Goal: Book appointment/travel/reservation

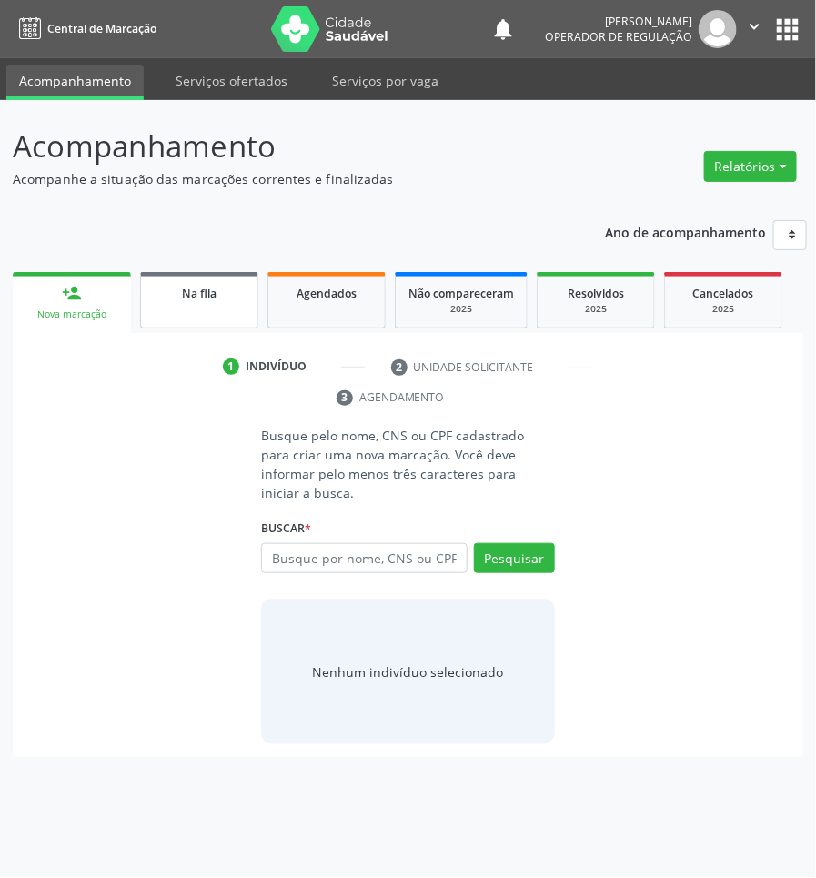
click at [209, 298] on span "Na fila" at bounding box center [199, 293] width 35 height 15
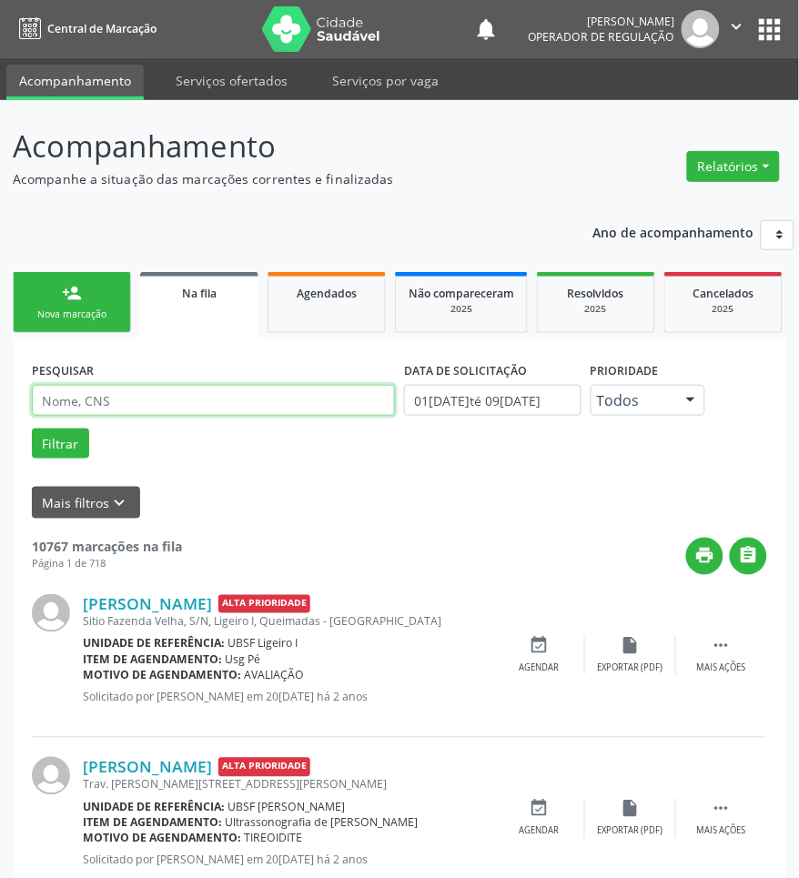
click at [187, 396] on input "text" at bounding box center [213, 400] width 363 height 31
type input "708409259864166"
click at [32, 428] on button "Filtrar" at bounding box center [60, 443] width 57 height 31
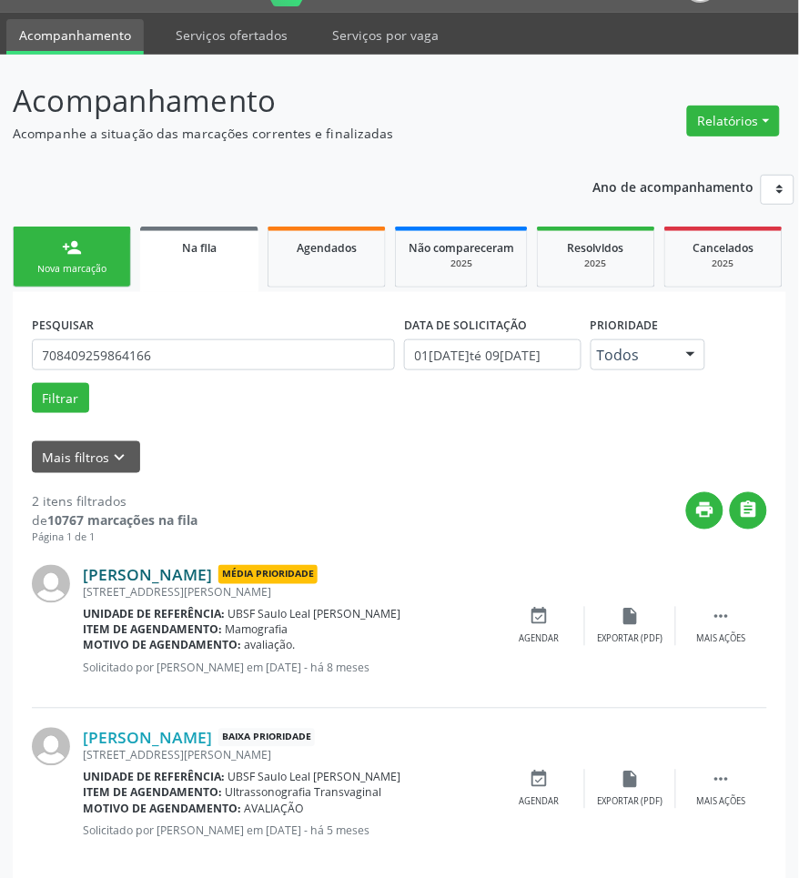
scroll to position [70, 0]
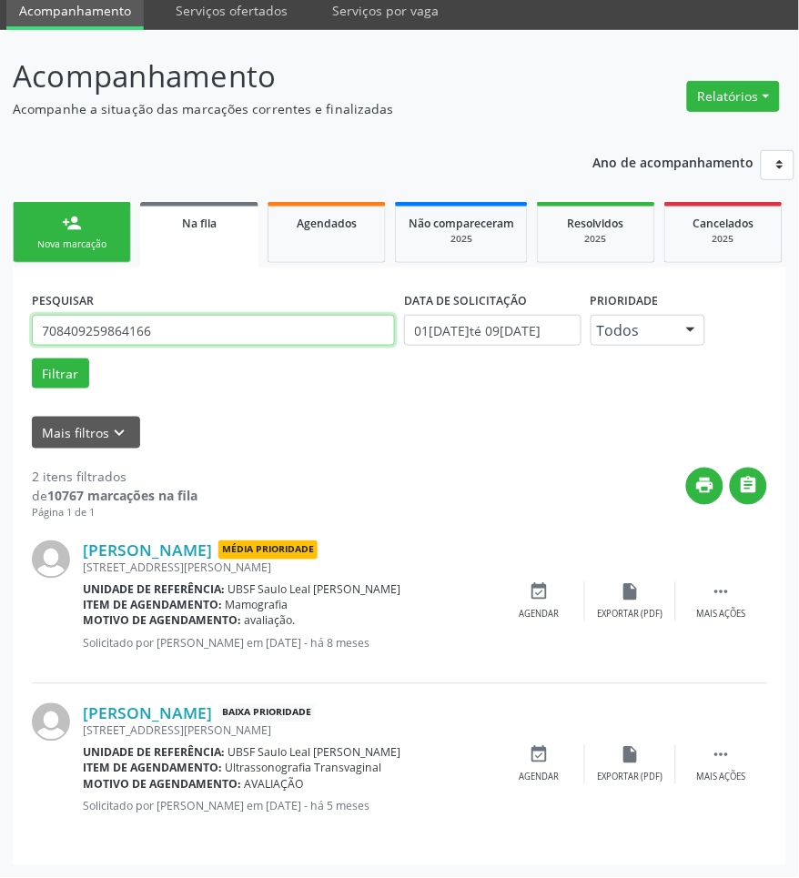
click at [174, 337] on input "708409259864166" at bounding box center [213, 330] width 363 height 31
click at [550, 760] on div "event_available Agendar" at bounding box center [539, 764] width 91 height 39
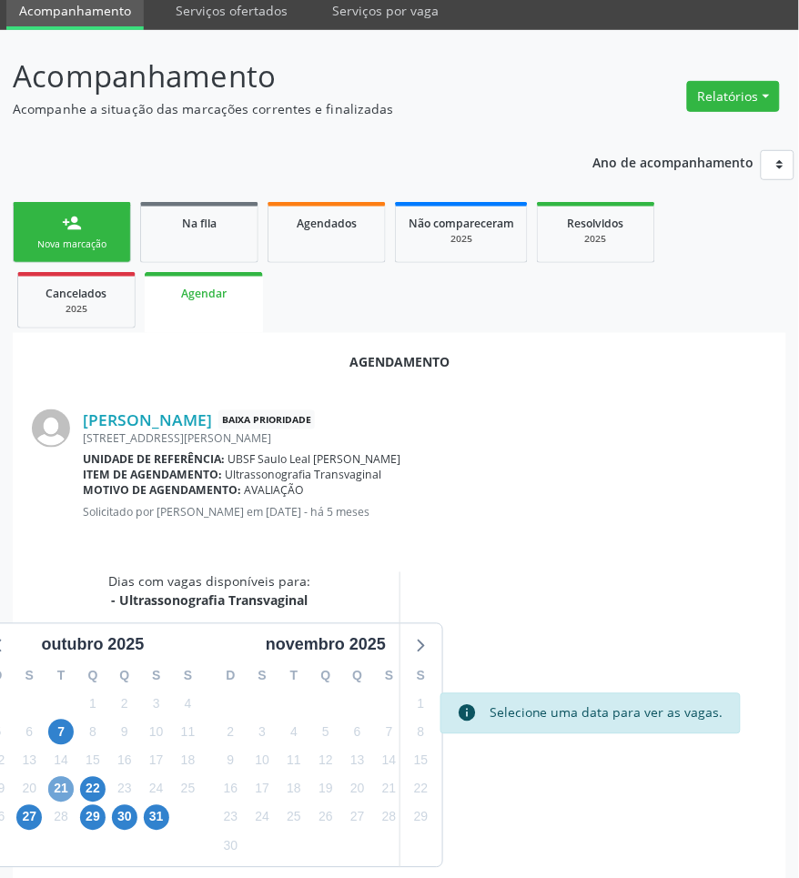
click at [62, 787] on span "21" at bounding box center [60, 789] width 25 height 25
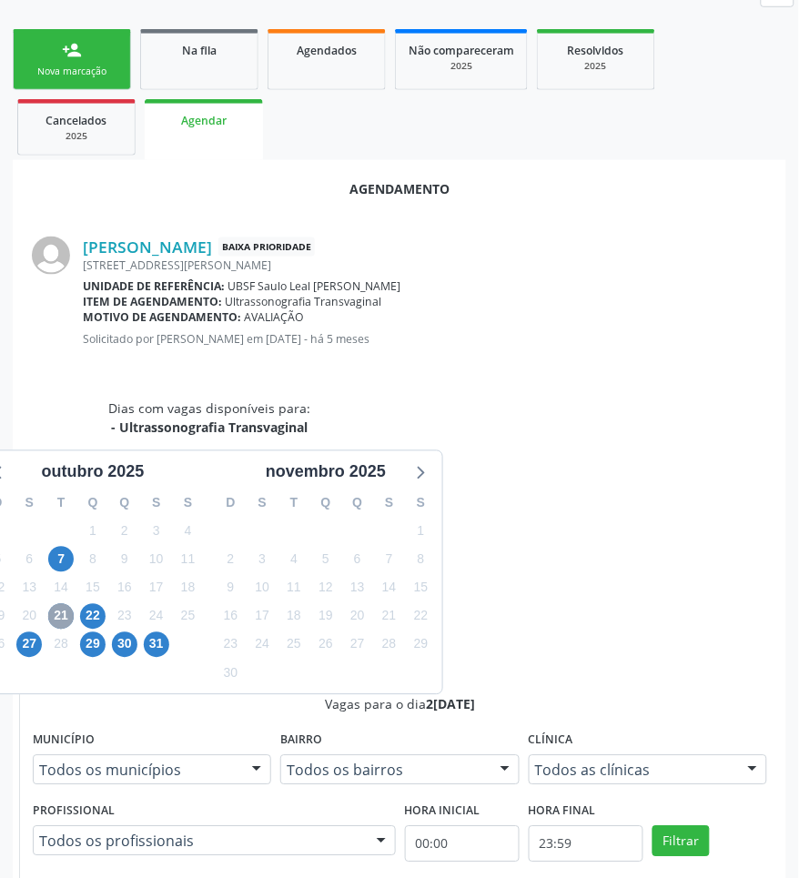
scroll to position [439, 0]
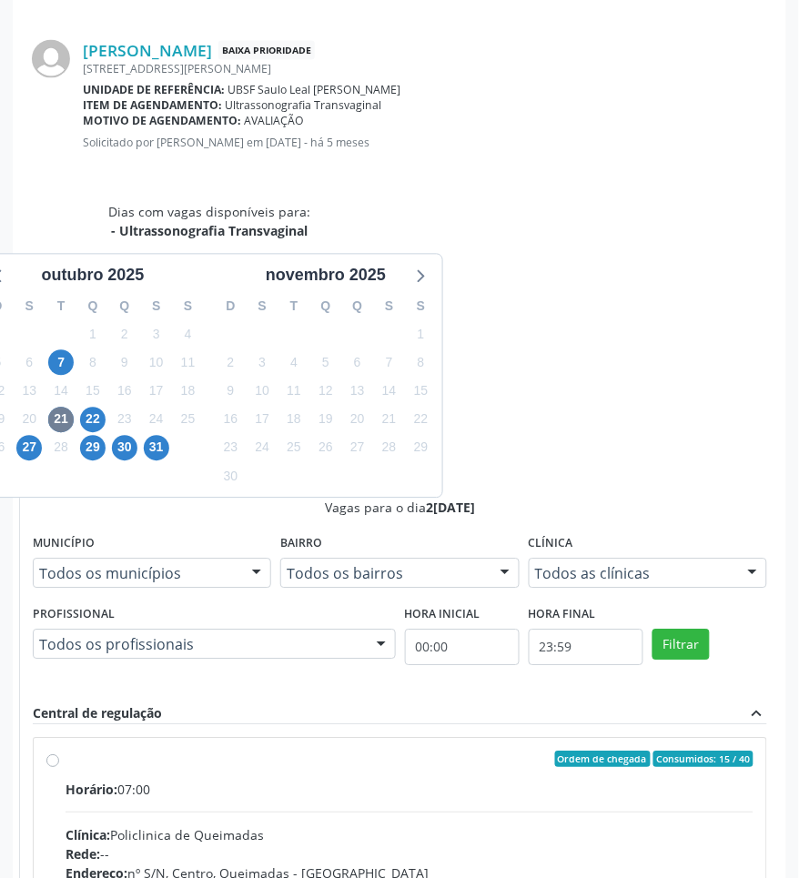
click at [629, 877] on div "Telefone: --" at bounding box center [409, 892] width 688 height 19
click at [59, 751] on input "Ordem de chegada Consumidos: 15 / 40 Horário: 07:00 Clínica: Policlinica de Que…" at bounding box center [52, 759] width 13 height 16
radio input "true"
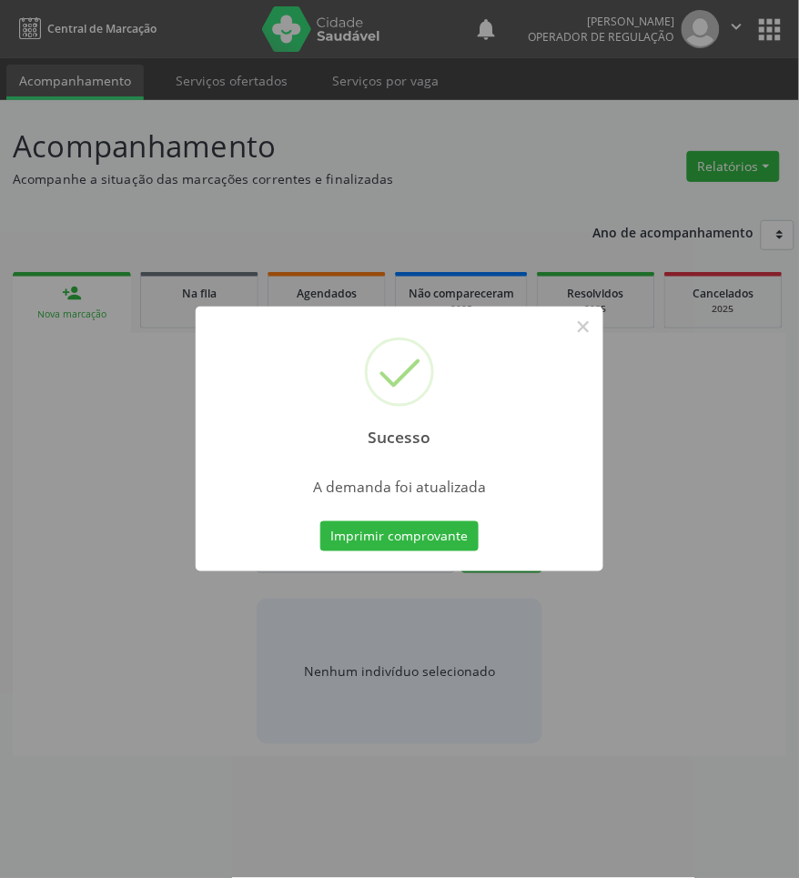
scroll to position [0, 0]
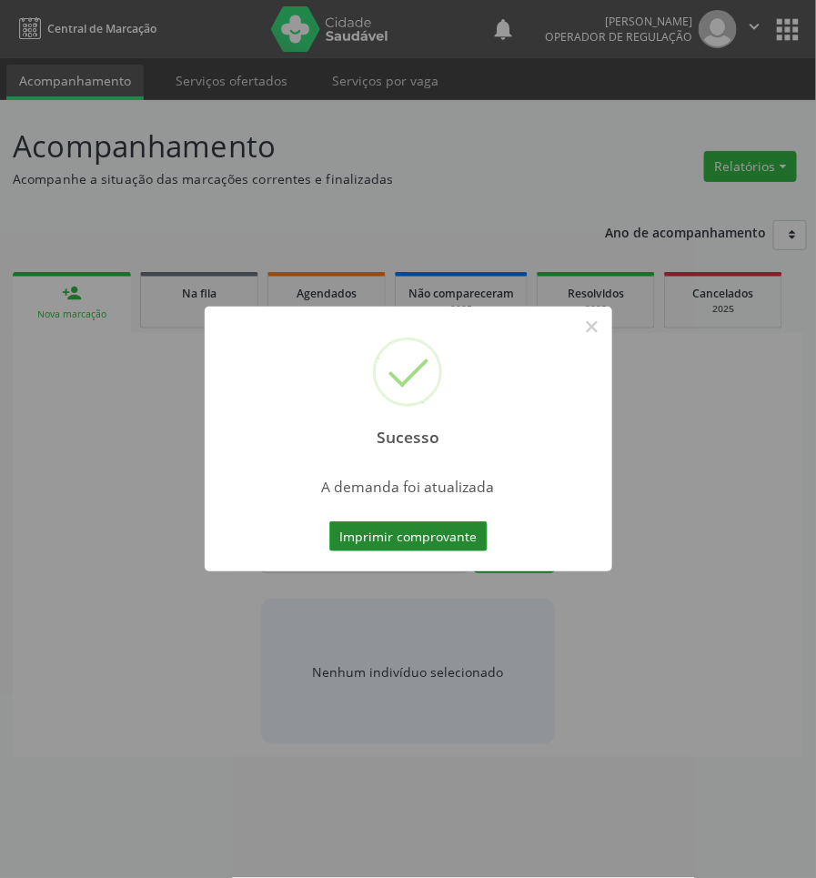
click at [362, 542] on button "Imprimir comprovante" at bounding box center [408, 536] width 158 height 31
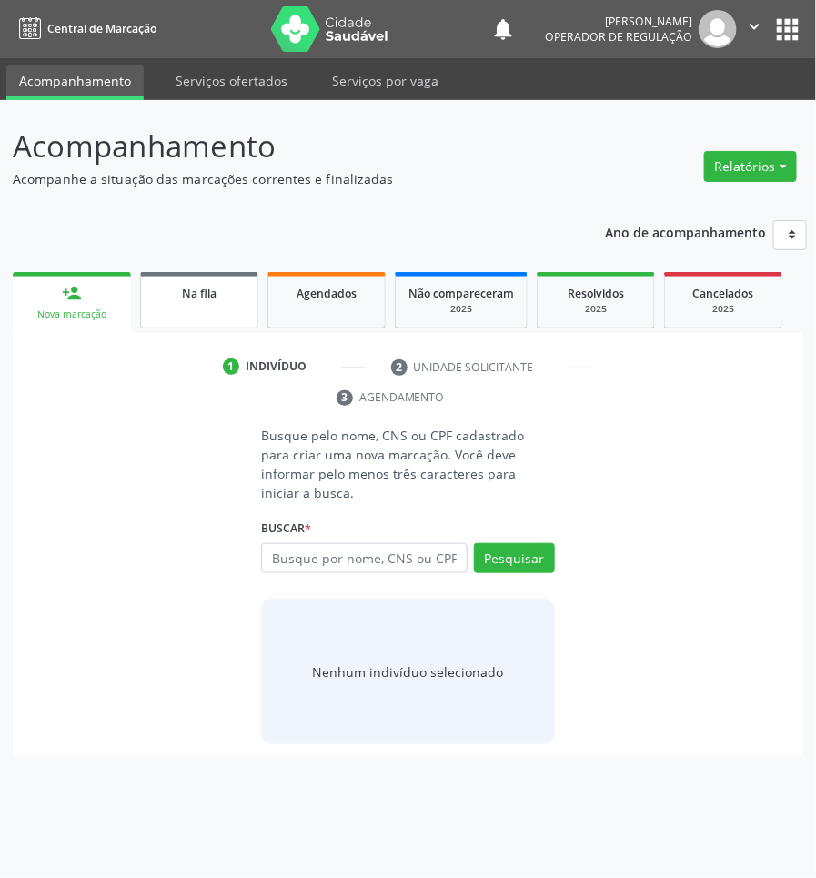
click at [246, 305] on link "Na fila" at bounding box center [199, 300] width 118 height 56
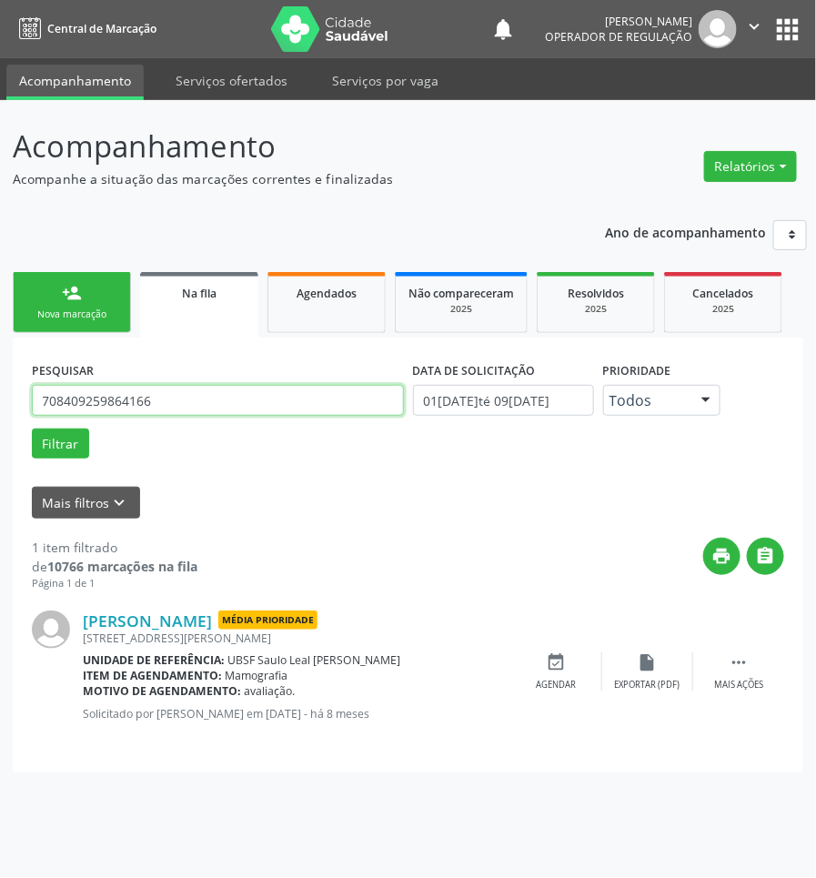
click at [152, 396] on input "708409259864166" at bounding box center [218, 400] width 372 height 31
click at [191, 409] on input "702" at bounding box center [218, 400] width 372 height 31
type input "702602748906549"
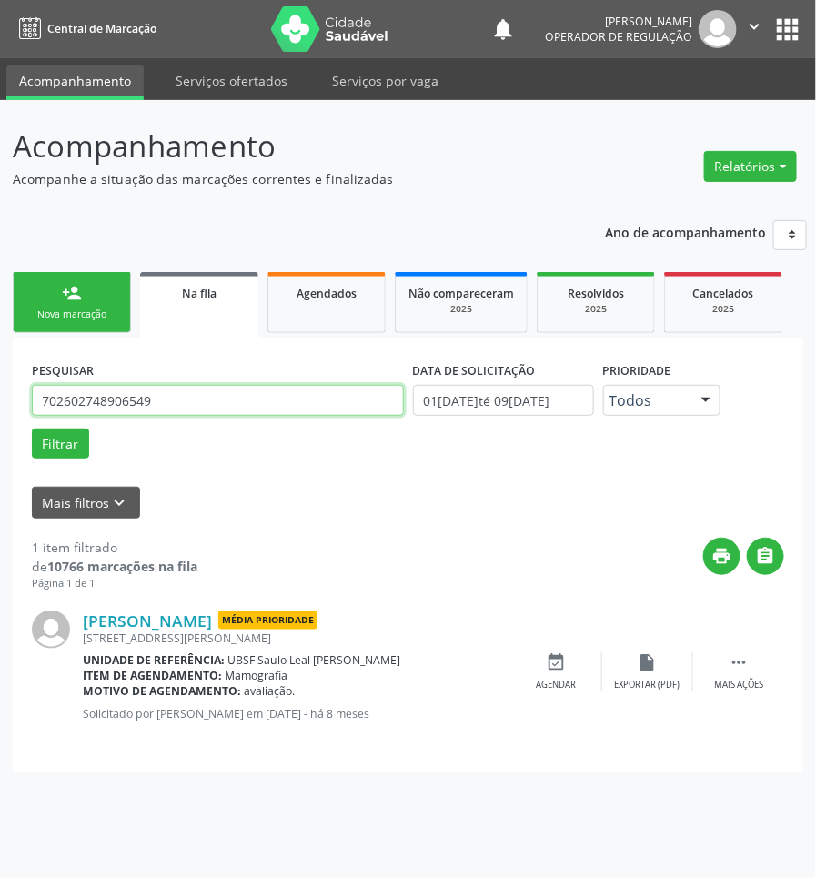
click at [32, 428] on button "Filtrar" at bounding box center [60, 443] width 57 height 31
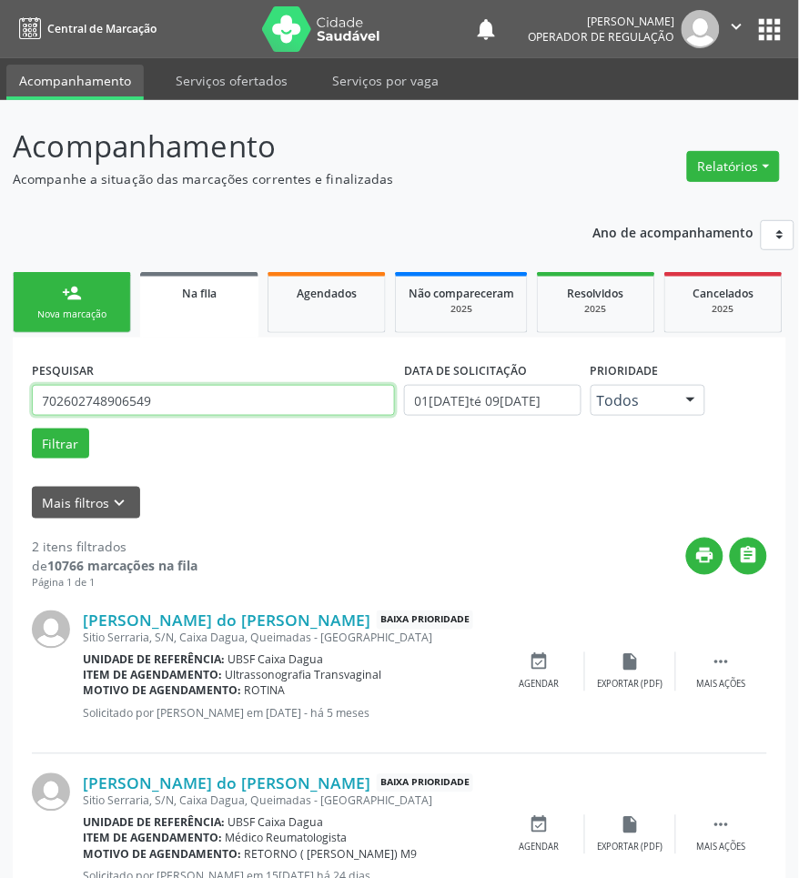
click at [146, 414] on input "702602748906549" at bounding box center [213, 400] width 363 height 31
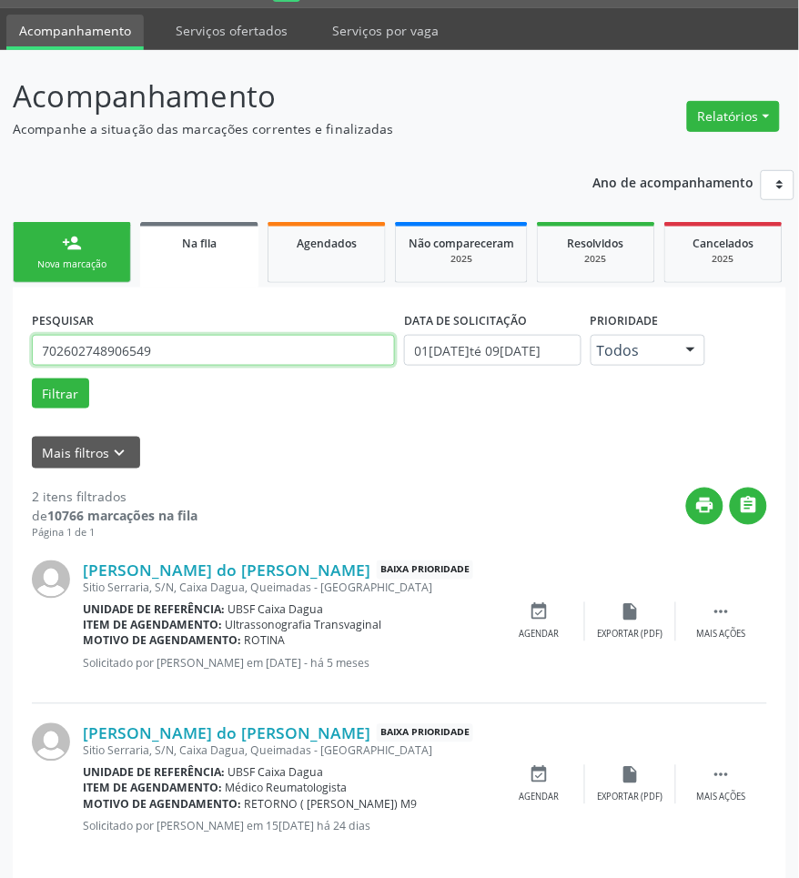
scroll to position [70, 0]
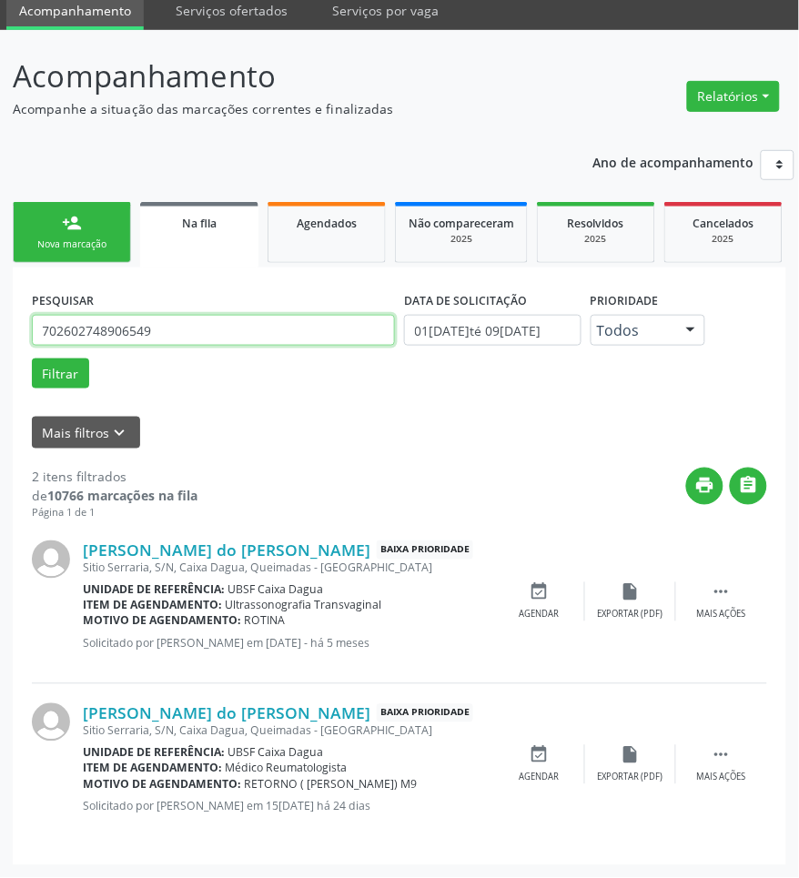
click at [143, 337] on input "702602748906549" at bounding box center [213, 330] width 363 height 31
click at [539, 584] on icon "event_available" at bounding box center [539, 592] width 20 height 20
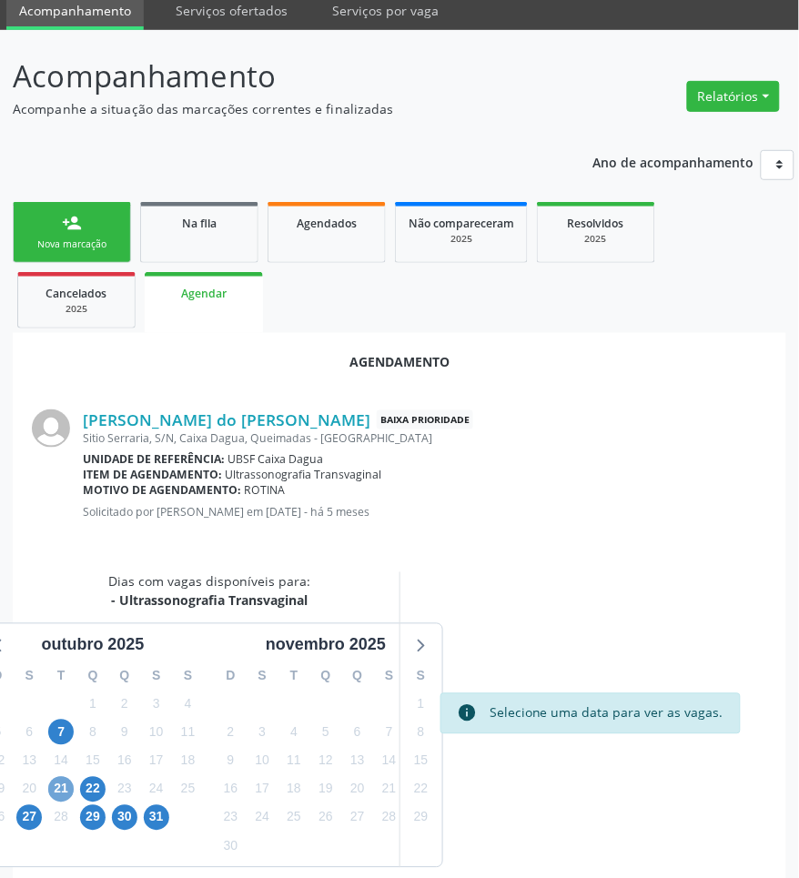
click at [64, 794] on span "21" at bounding box center [60, 789] width 25 height 25
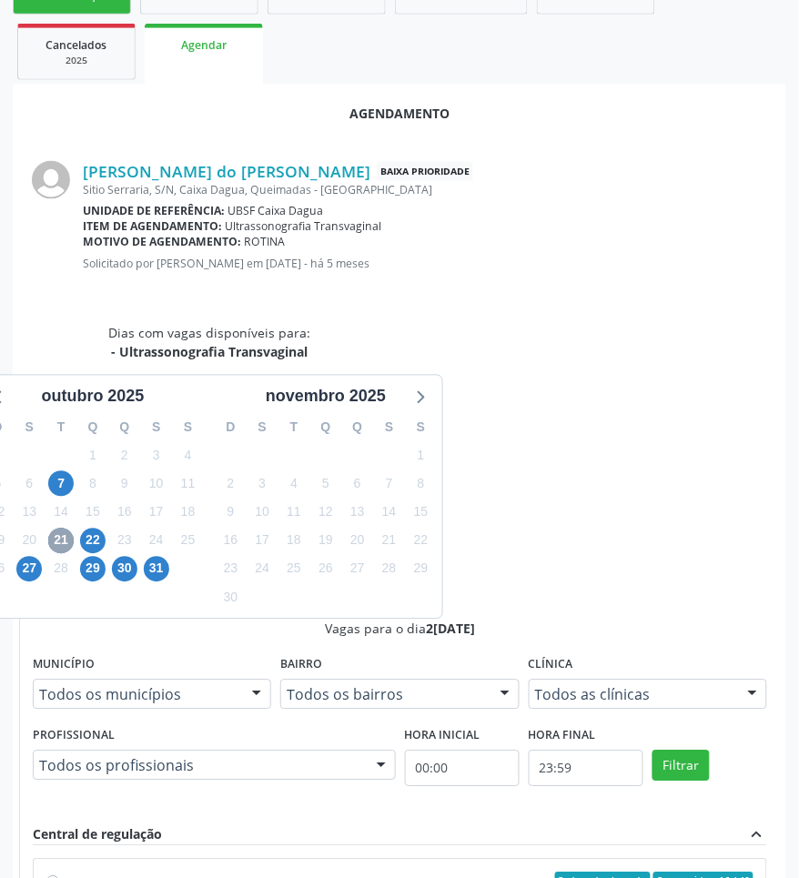
scroll to position [439, 0]
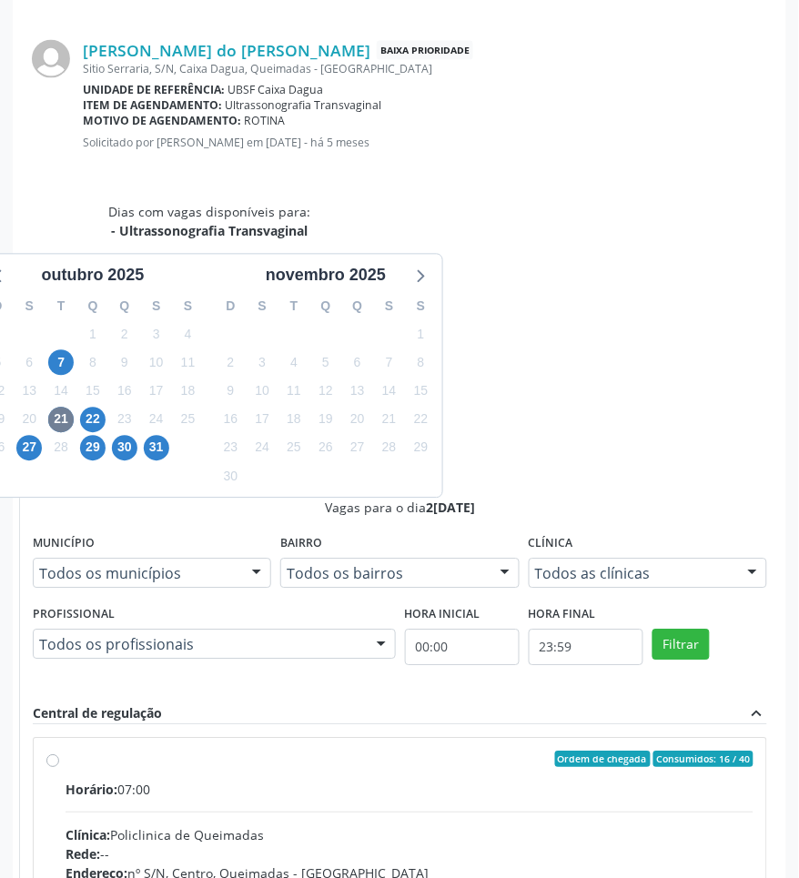
click at [558, 877] on div "Telefone: --" at bounding box center [409, 892] width 688 height 19
click at [59, 751] on input "Ordem de chegada Consumidos: 16 / 40 Horário: 07:00 Clínica: Policlinica de Que…" at bounding box center [52, 759] width 13 height 16
radio input "true"
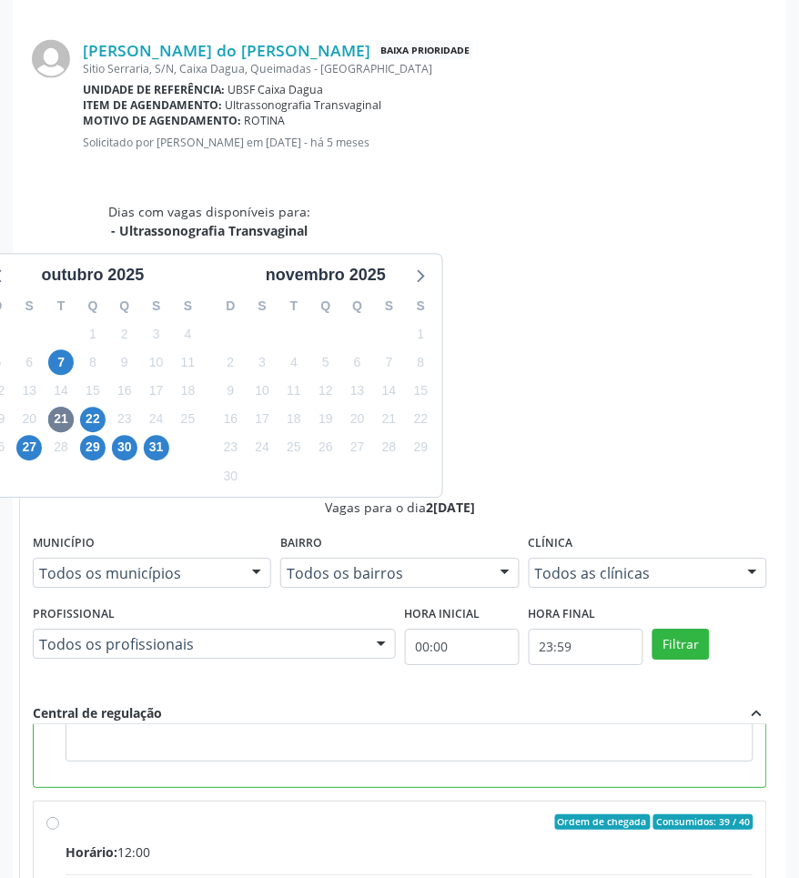
scroll to position [410, 0]
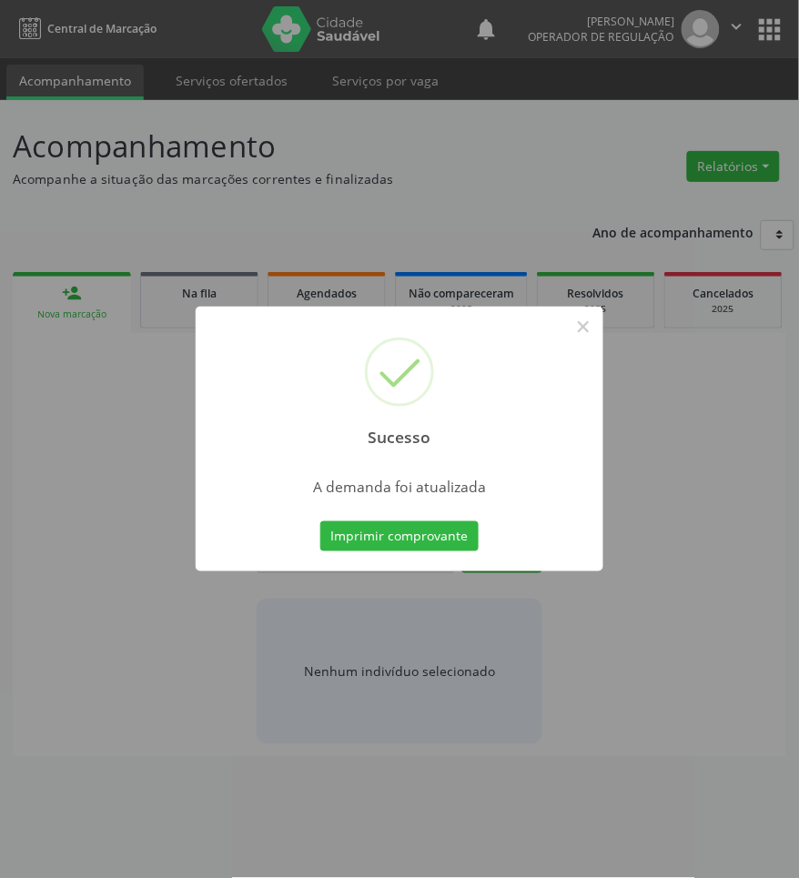
scroll to position [0, 0]
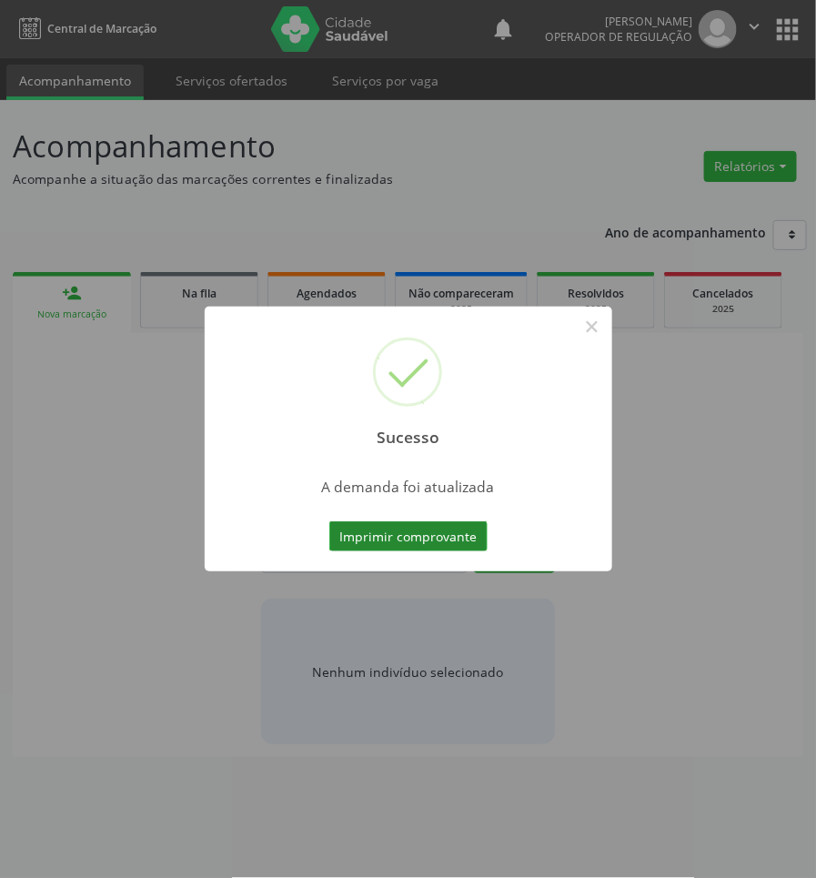
click at [418, 525] on button "Imprimir comprovante" at bounding box center [408, 536] width 158 height 31
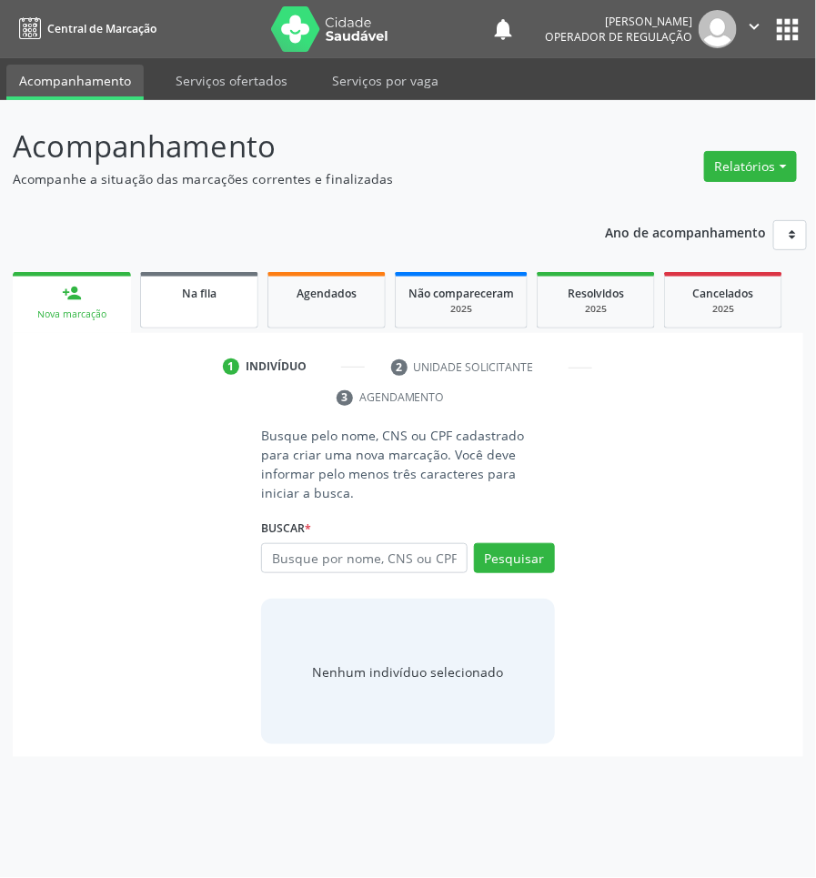
click at [206, 298] on span "Na fila" at bounding box center [199, 293] width 35 height 15
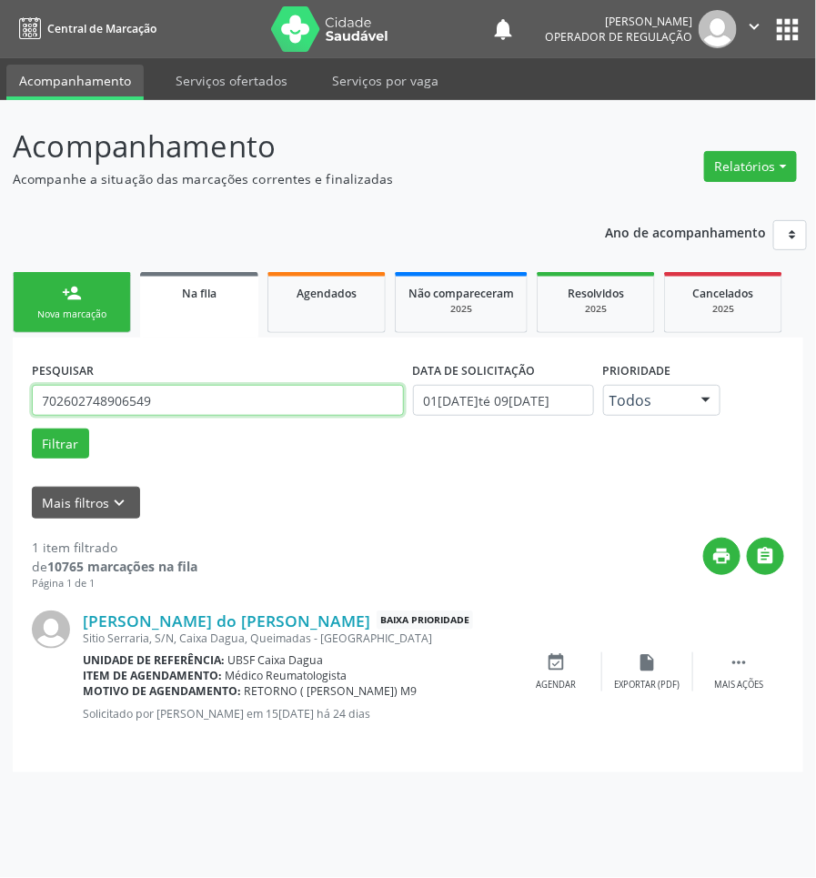
click at [169, 398] on input "702602748906549" at bounding box center [218, 400] width 372 height 31
click at [168, 398] on input "702602748906549" at bounding box center [218, 400] width 372 height 31
type input "700500769446159"
click at [32, 428] on button "Filtrar" at bounding box center [60, 443] width 57 height 31
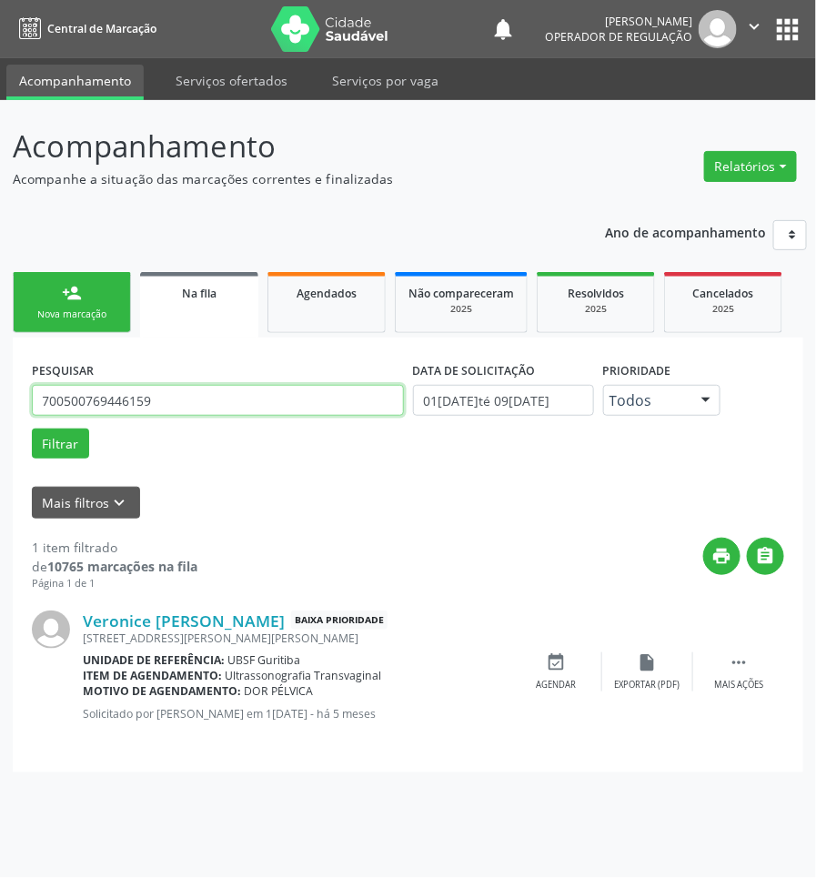
click at [120, 398] on input "700500769446159" at bounding box center [218, 400] width 372 height 31
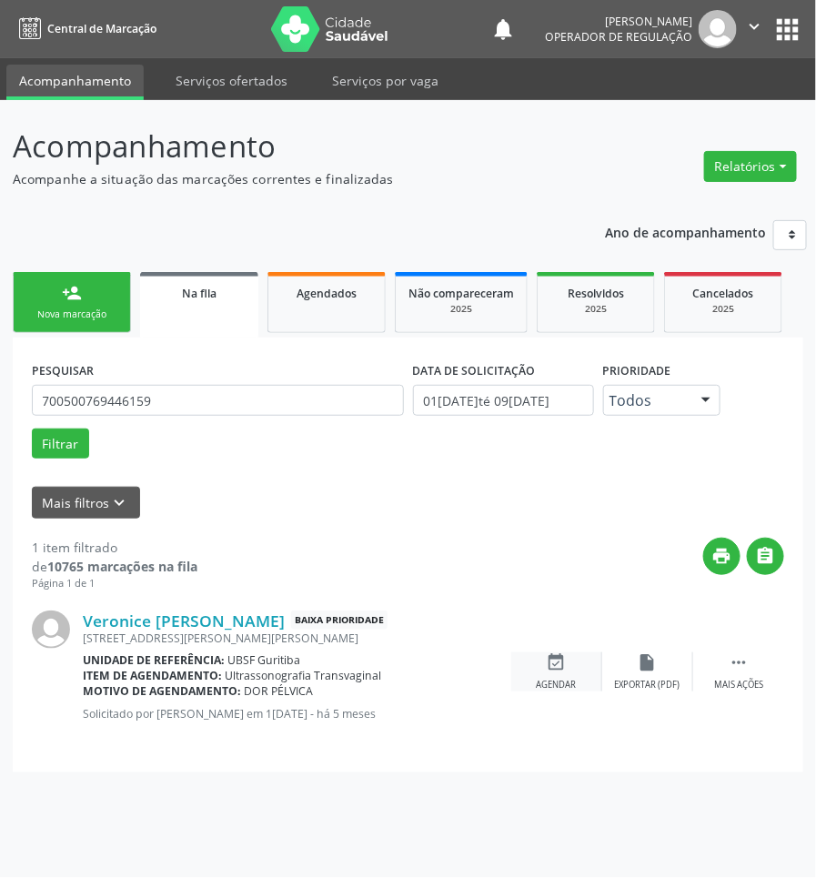
click at [576, 685] on div "Agendar" at bounding box center [557, 684] width 40 height 13
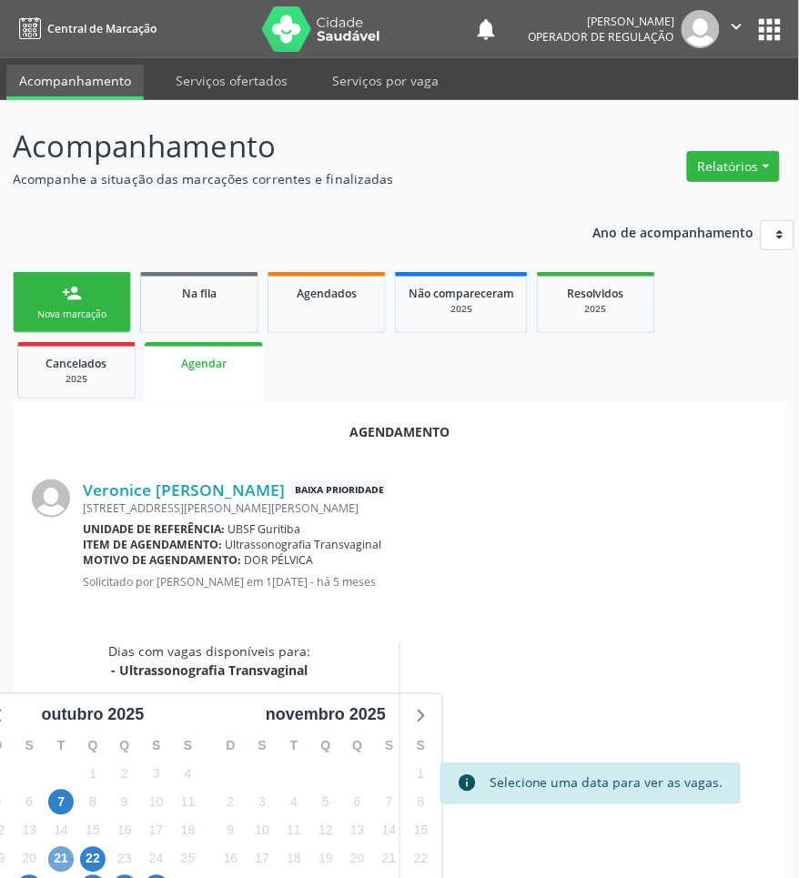
click at [51, 860] on span "21" at bounding box center [60, 859] width 25 height 25
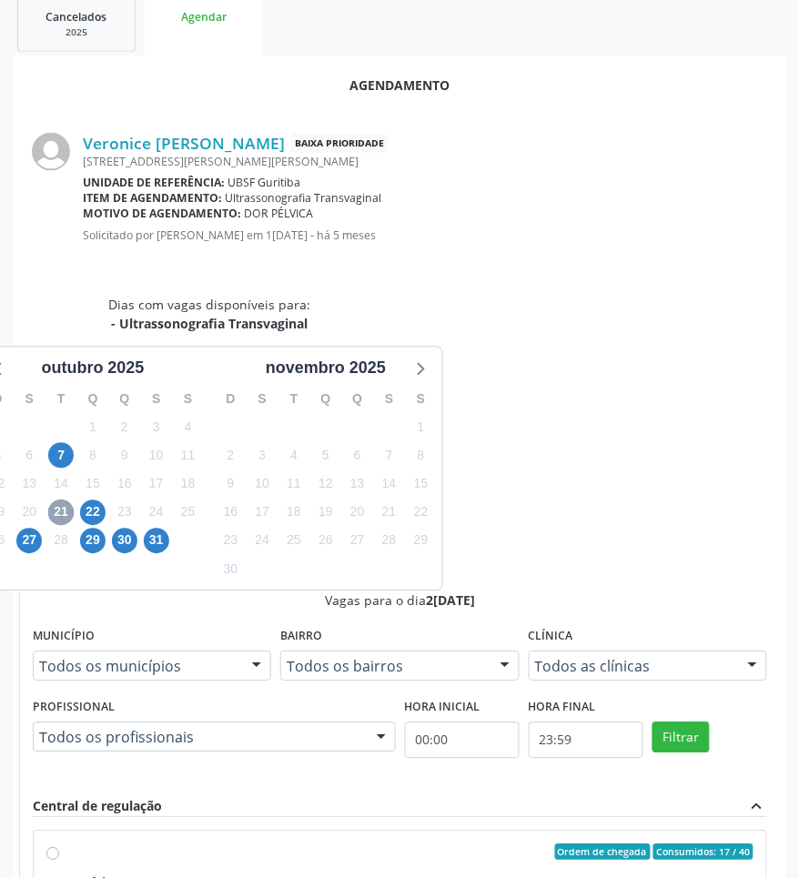
scroll to position [439, 0]
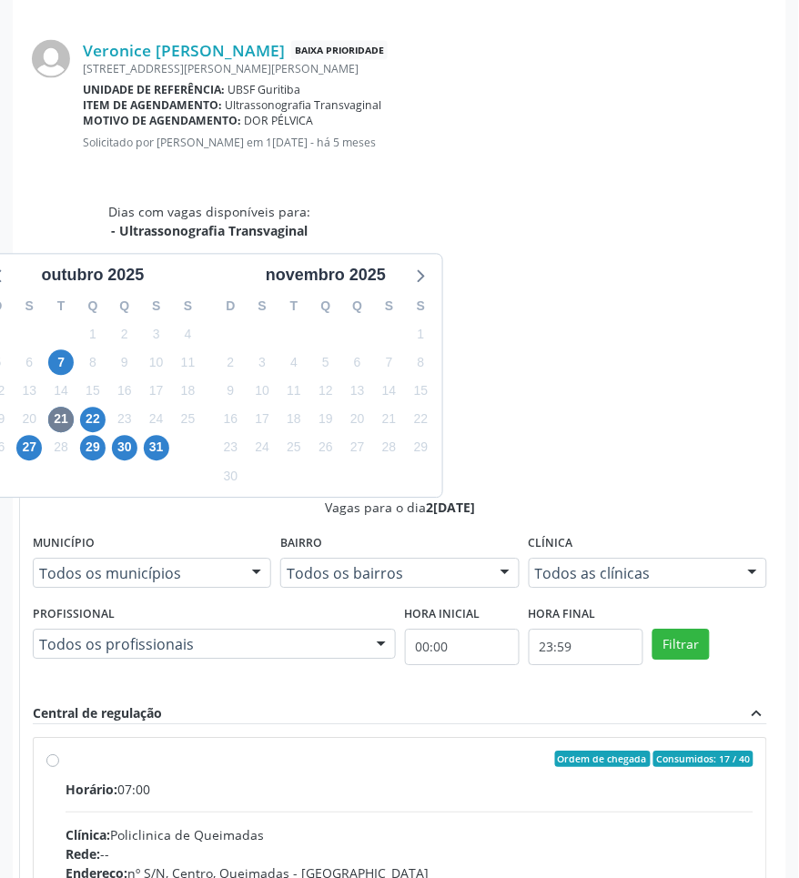
drag, startPoint x: 548, startPoint y: 671, endPoint x: 538, endPoint y: 668, distance: 9.5
click at [59, 751] on input "Ordem de chegada Consumidos: 17 / 40 Horário: 07:00 Clínica: Policlinica de Que…" at bounding box center [52, 759] width 13 height 16
radio input "true"
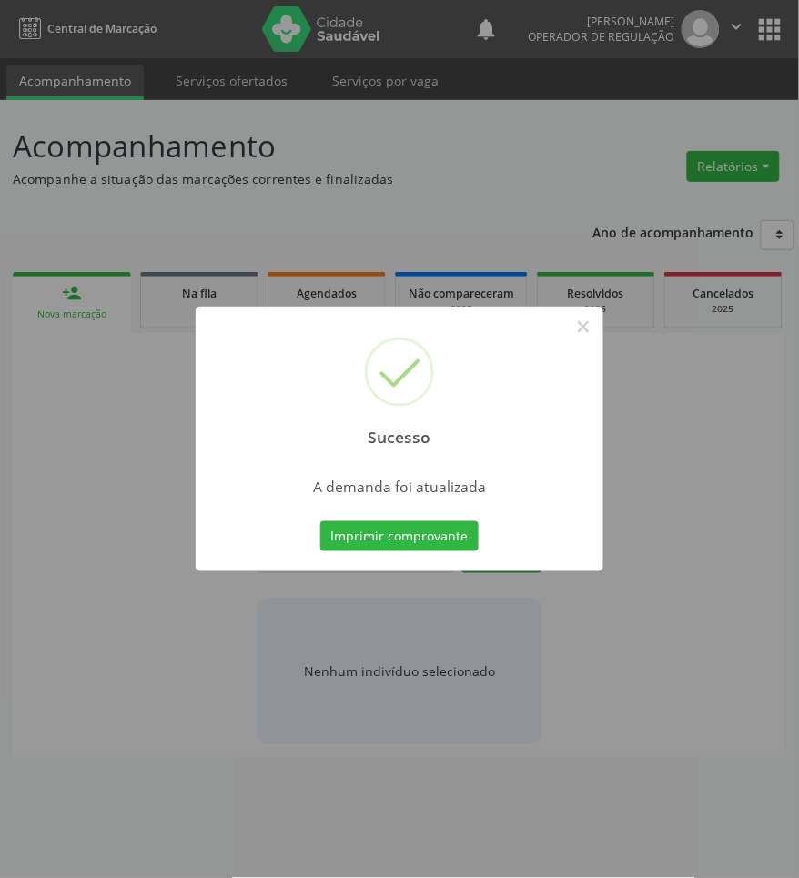
scroll to position [0, 0]
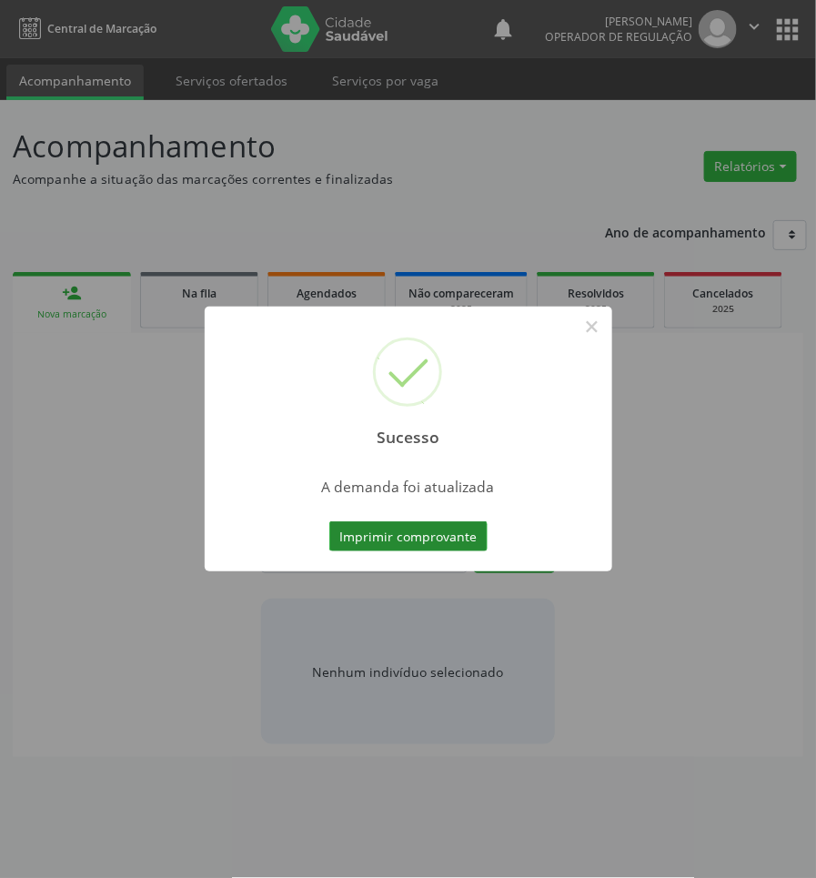
click at [448, 548] on button "Imprimir comprovante" at bounding box center [408, 536] width 158 height 31
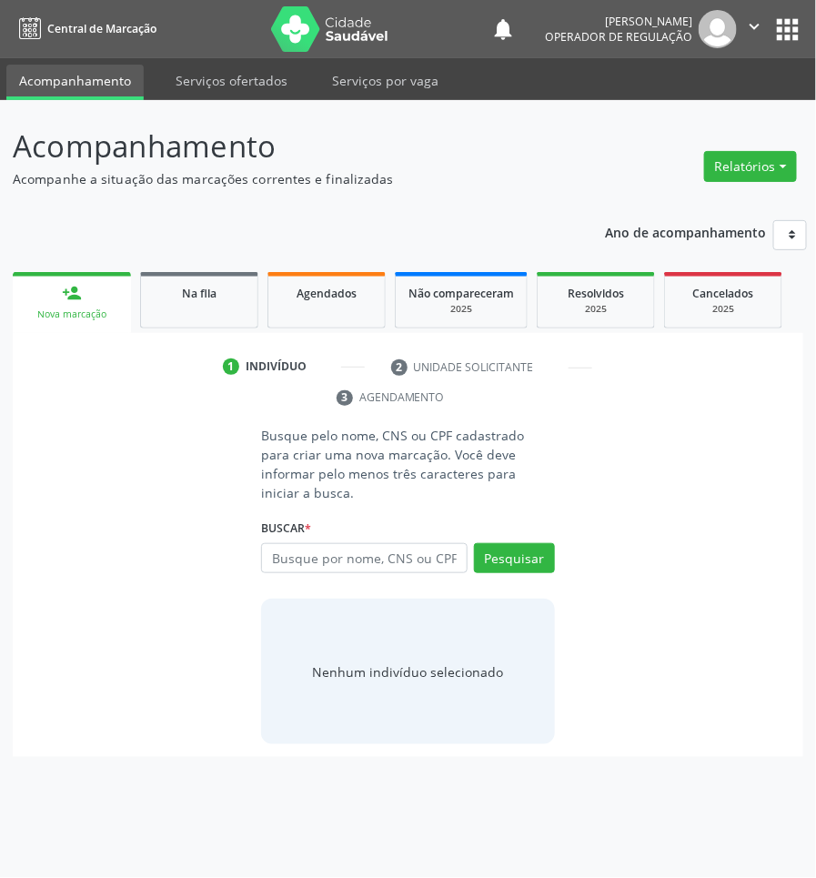
click at [71, 278] on link "person_add Nova marcação" at bounding box center [72, 302] width 118 height 61
click at [359, 543] on input "text" at bounding box center [364, 558] width 206 height 31
paste input "700500769446159"
type input "700500769446159"
click at [267, 549] on input "700500769446159" at bounding box center [267, 567] width 0 height 36
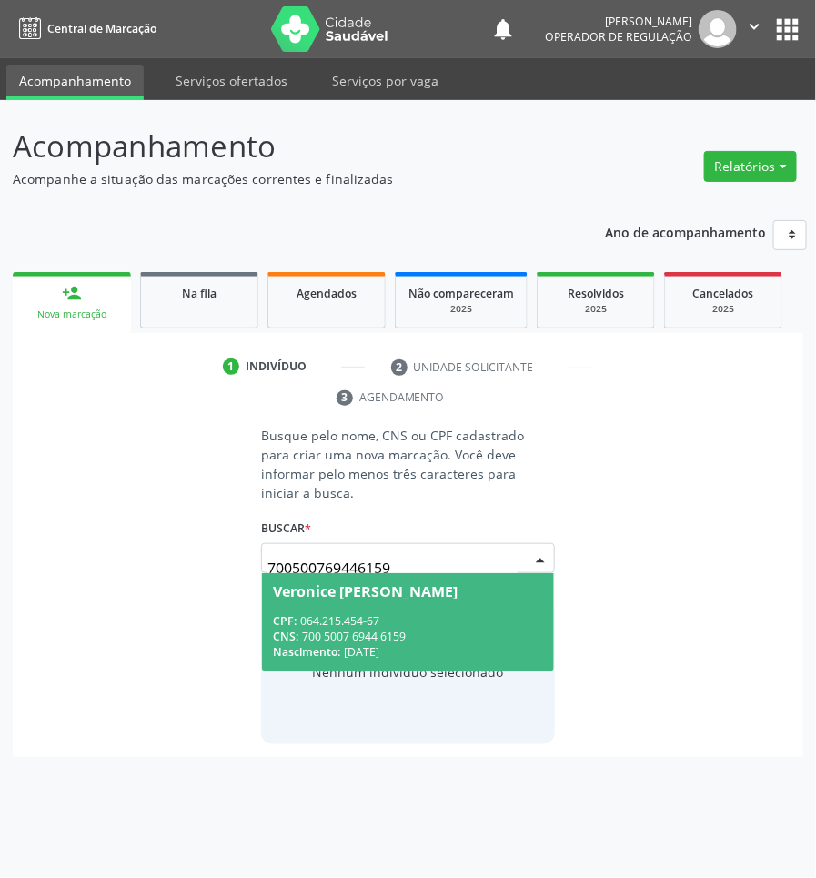
click at [468, 613] on div "CPF: 064.215.454-67" at bounding box center [407, 620] width 269 height 15
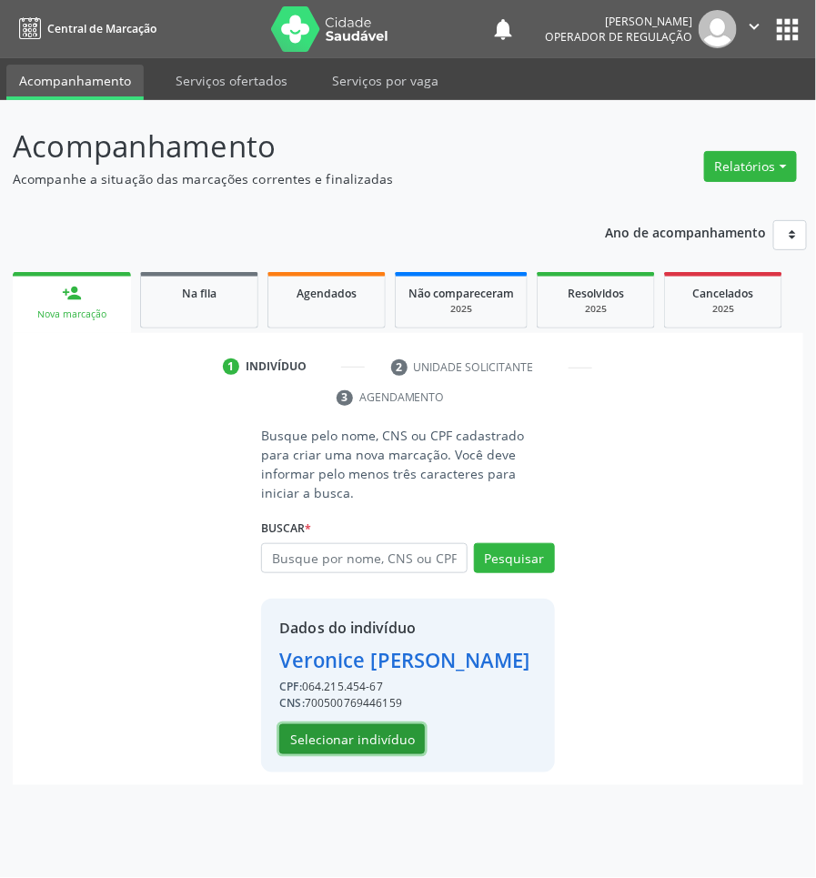
click at [406, 726] on button "Selecionar indivíduo" at bounding box center [352, 739] width 146 height 31
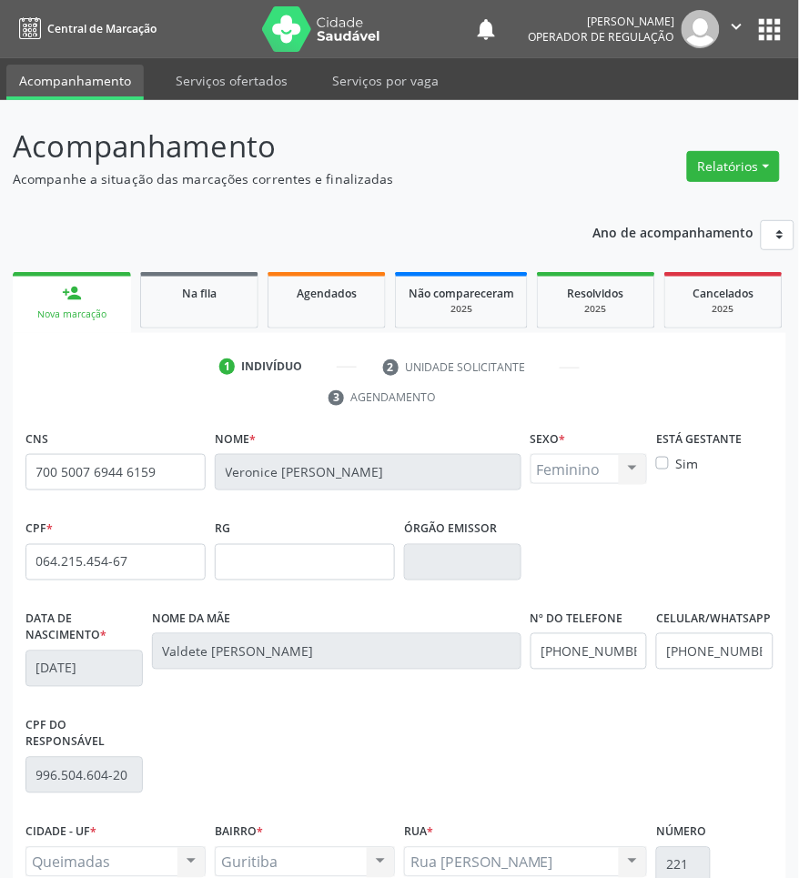
scroll to position [192, 0]
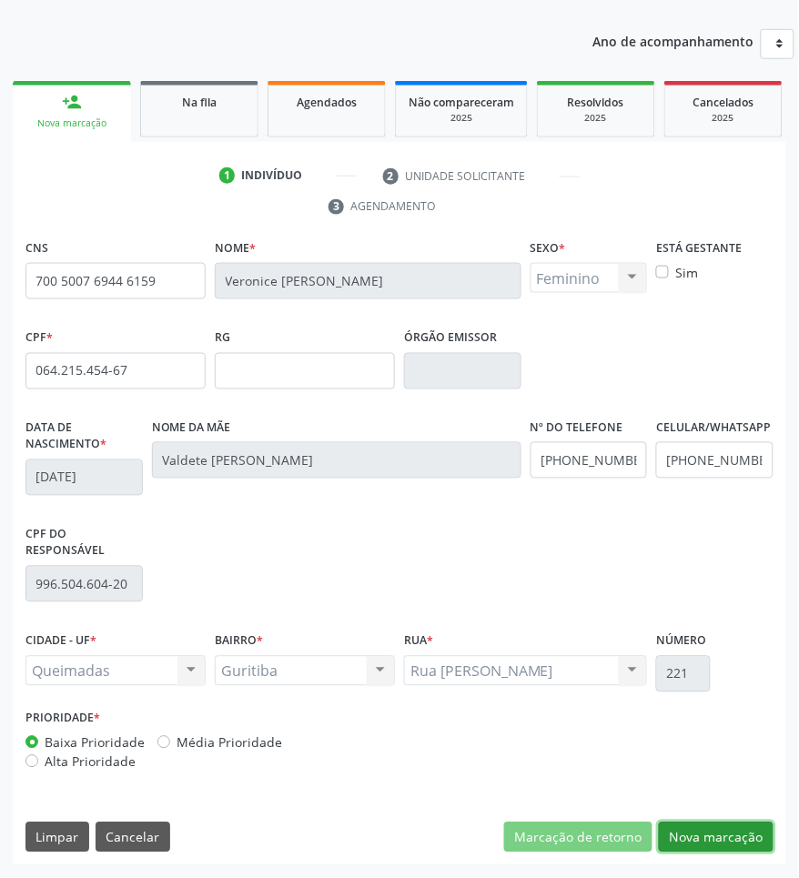
click at [730, 839] on button "Nova marcação" at bounding box center [715, 837] width 115 height 31
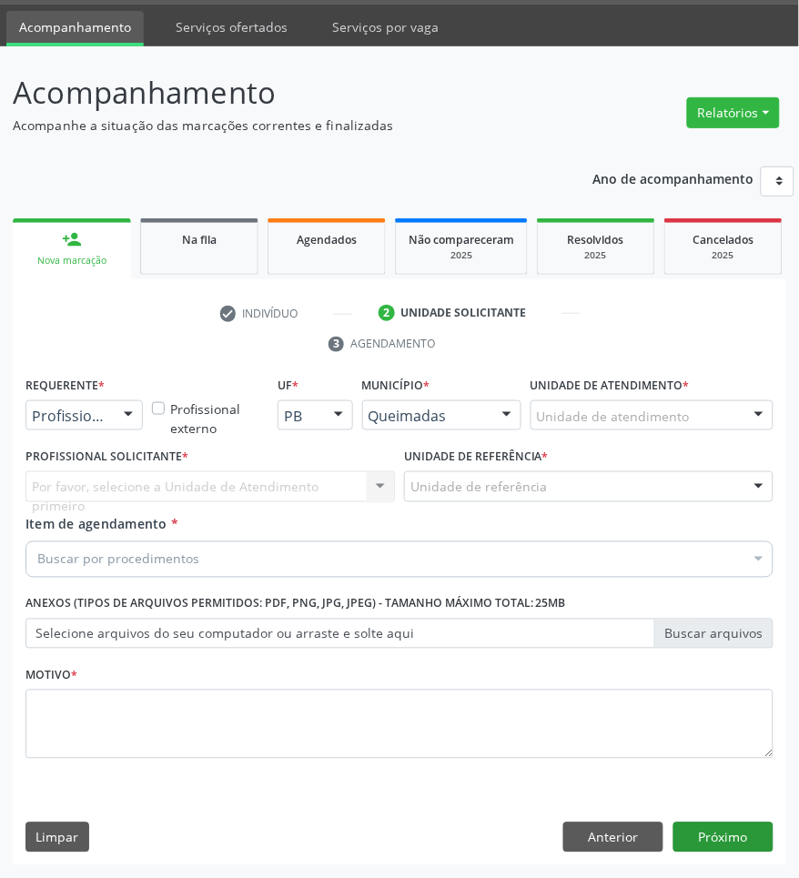
scroll to position [55, 0]
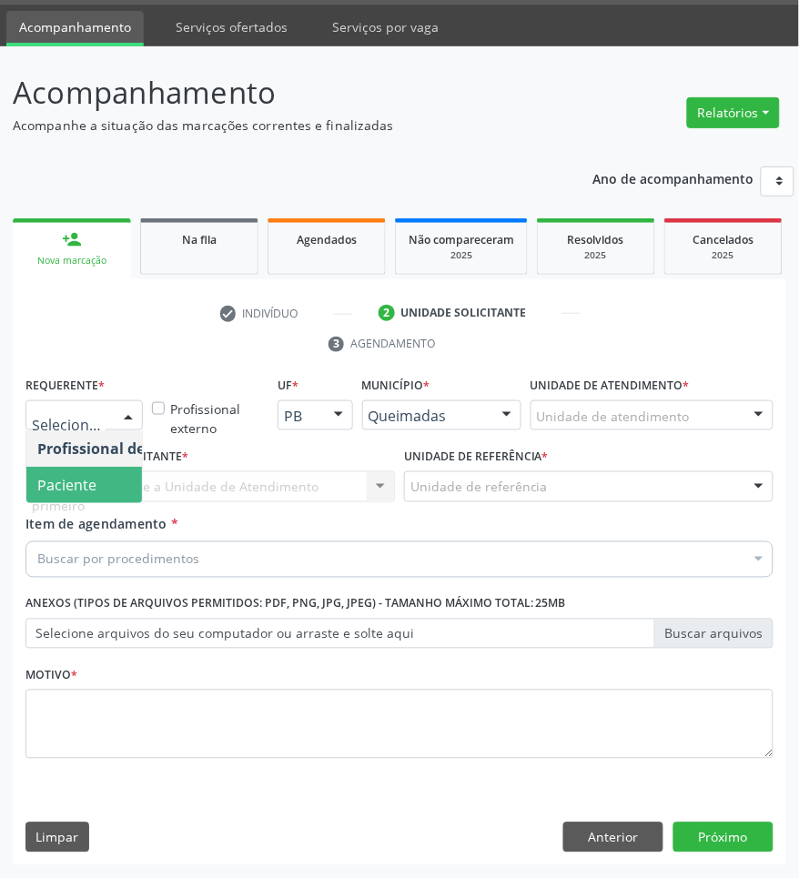
click at [74, 469] on span "Paciente" at bounding box center [114, 485] width 177 height 36
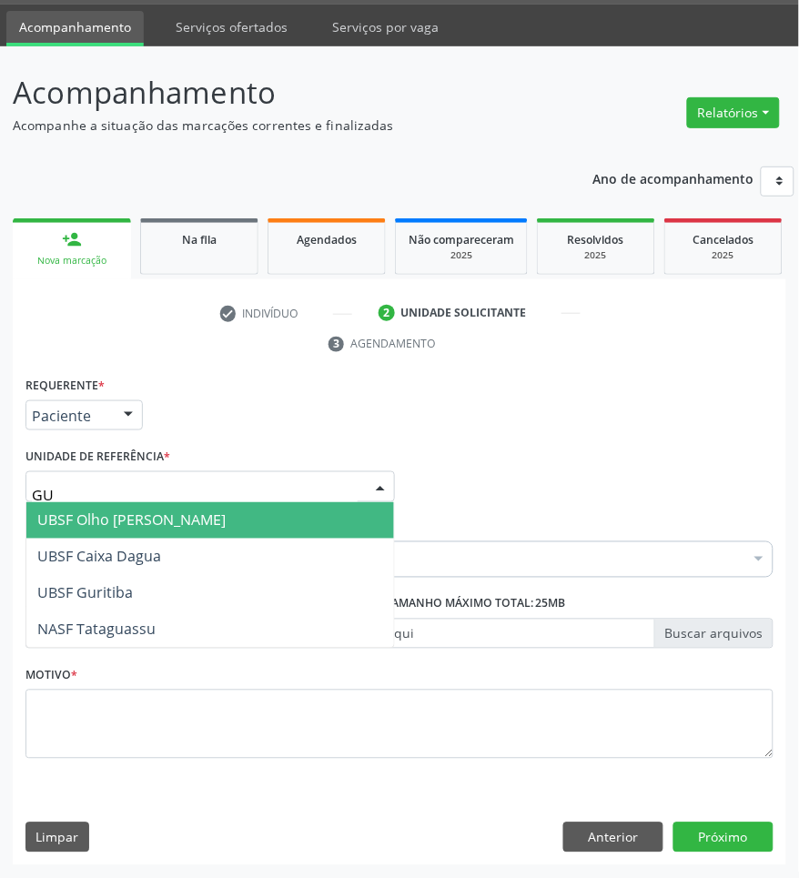
type input "GUR"
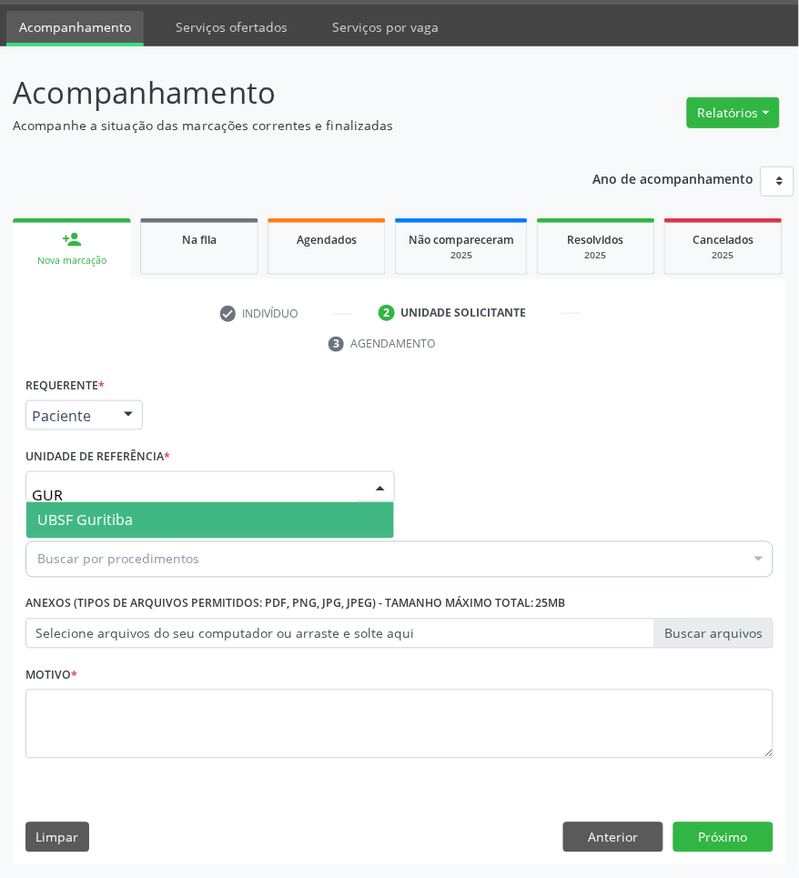
click at [106, 514] on span "UBSF Guritiba" at bounding box center [84, 520] width 95 height 20
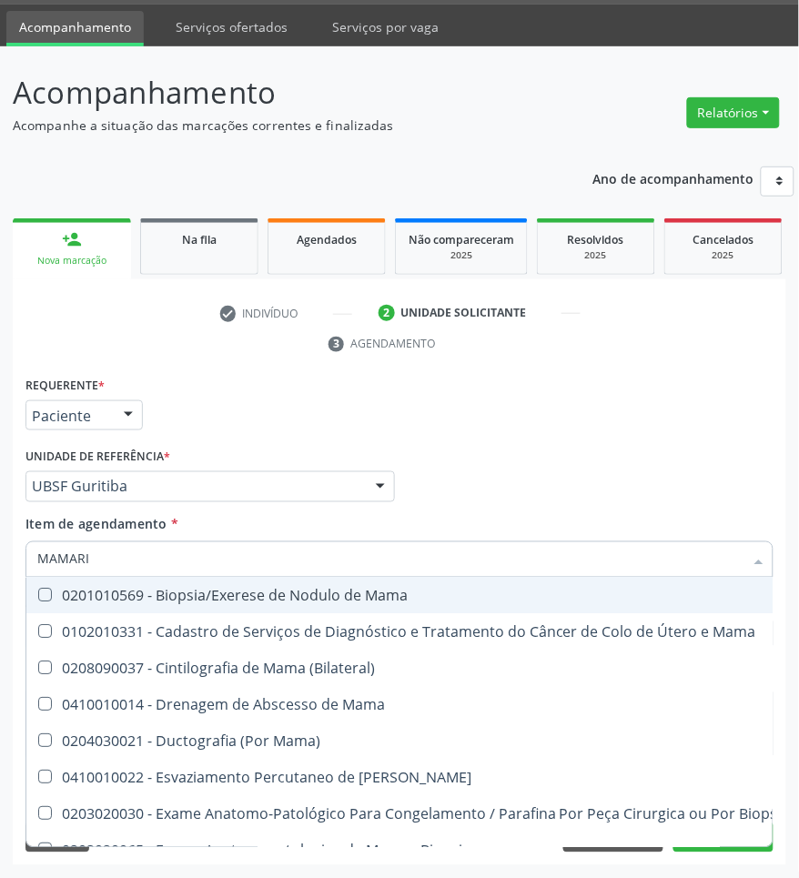
type input "MAMARIA"
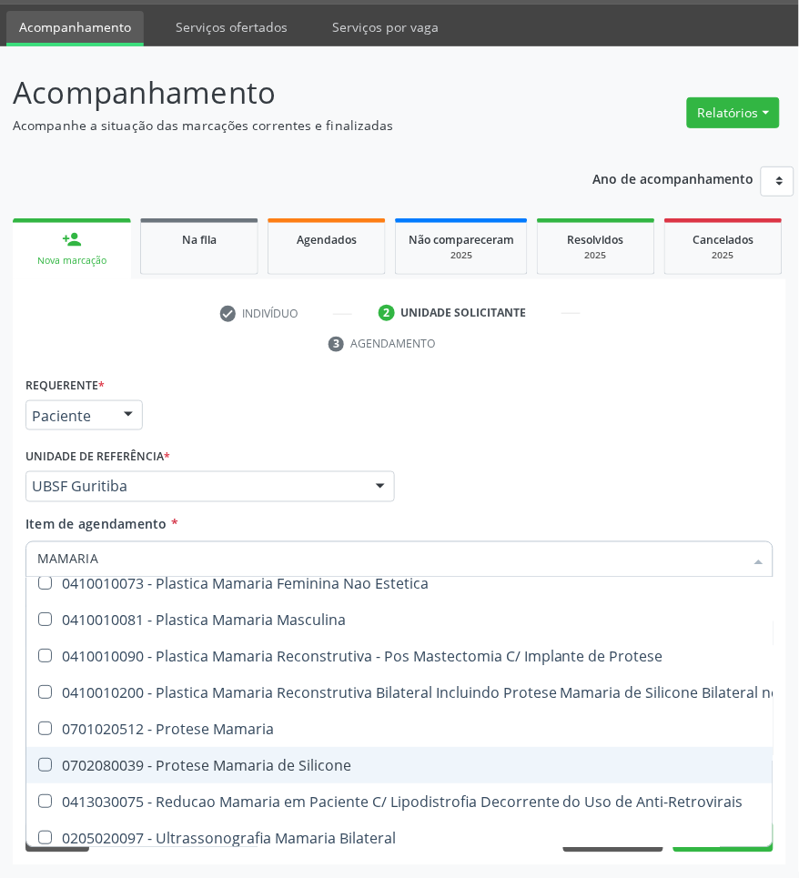
scroll to position [75, 0]
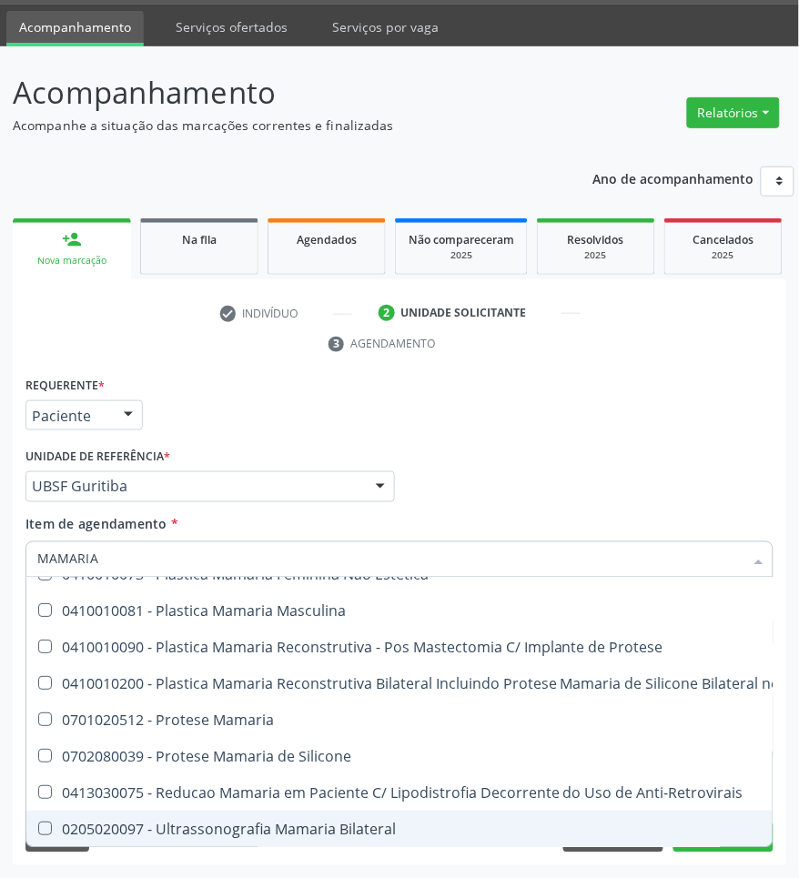
click at [233, 822] on div "0205020097 - Ultrassonografia Mamaria Bilateral" at bounding box center [503, 829] width 932 height 15
checkbox Bilateral "true"
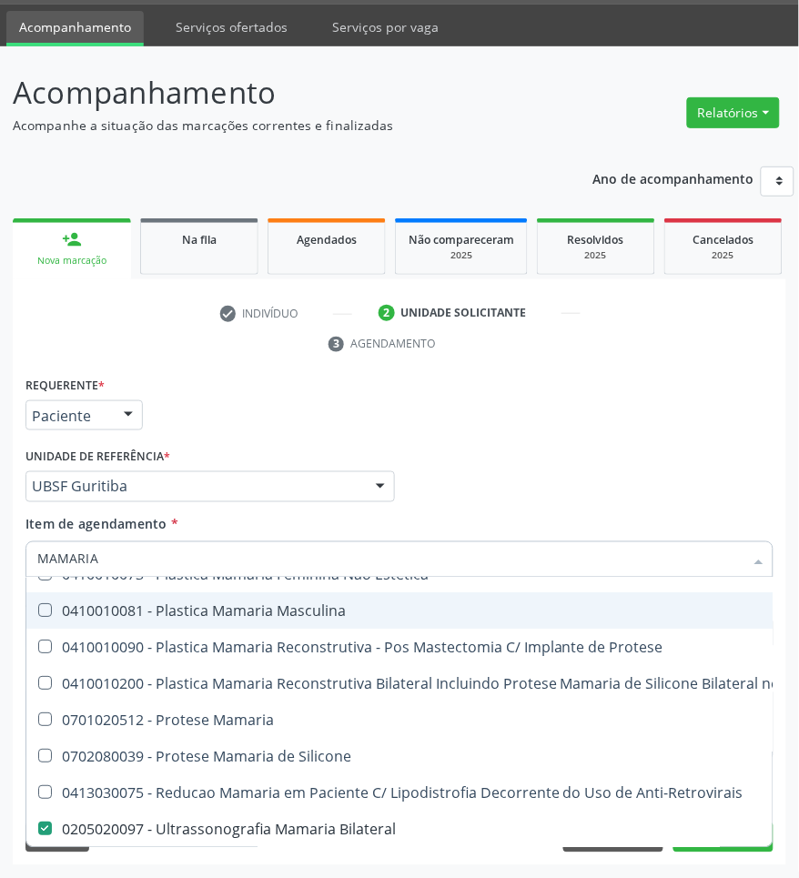
click at [468, 448] on div "Profissional Solicitante Por favor, selecione a Unidade de Atendimento primeiro…" at bounding box center [399, 478] width 757 height 71
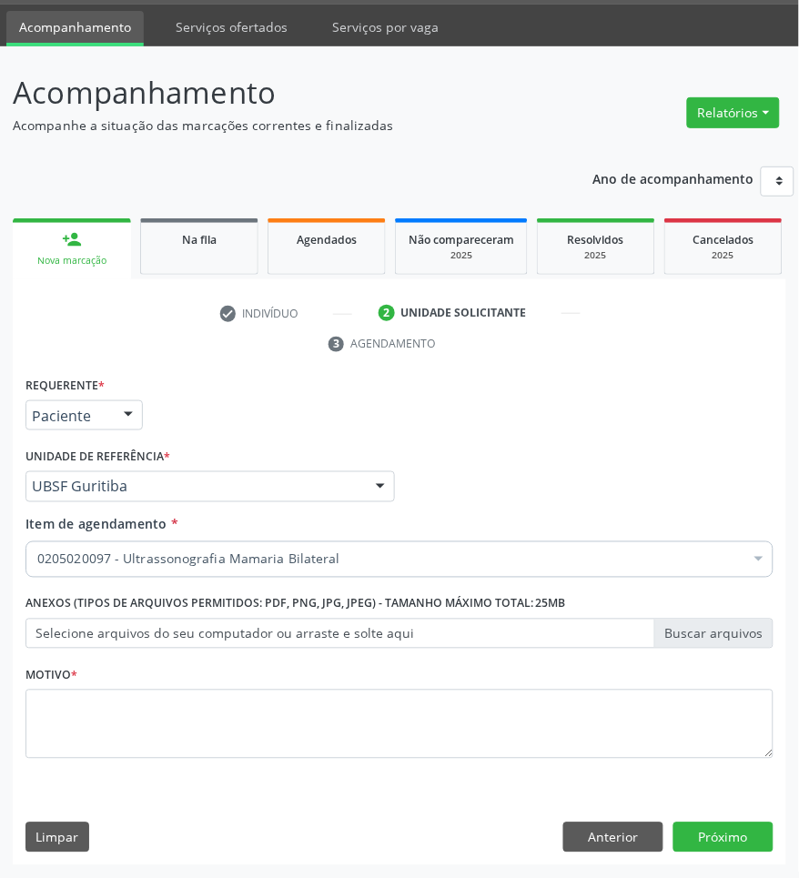
checkbox Bilateral "true"
checkbox Adolescente\) "false"
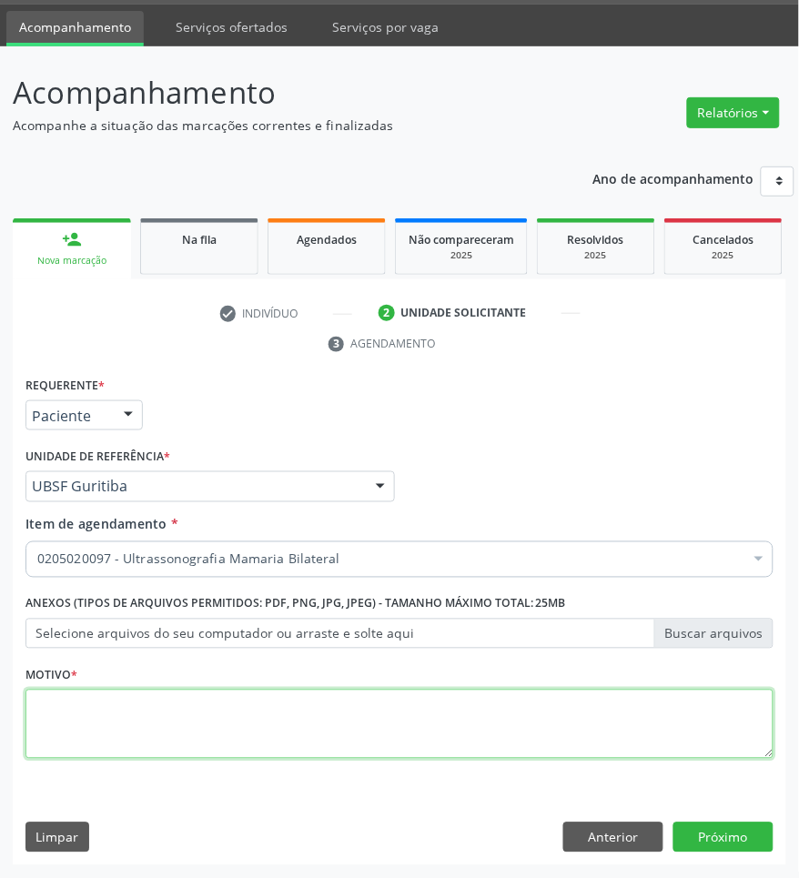
click at [282, 728] on textarea at bounding box center [399, 723] width 748 height 69
type textarea "ROTINA"
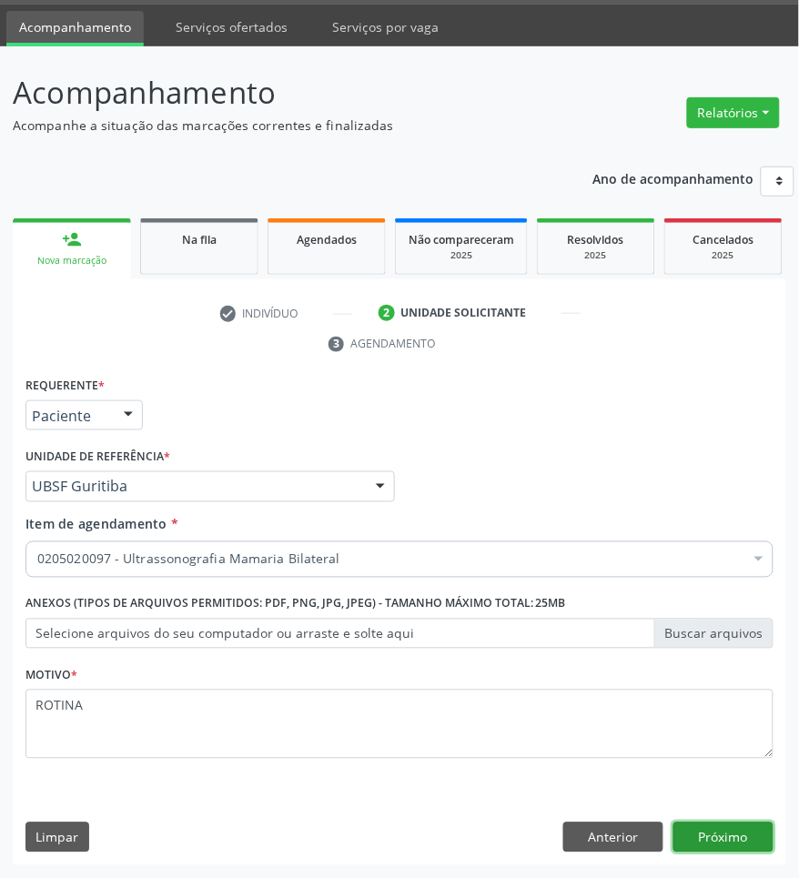
click at [739, 839] on button "Próximo" at bounding box center [723, 837] width 100 height 31
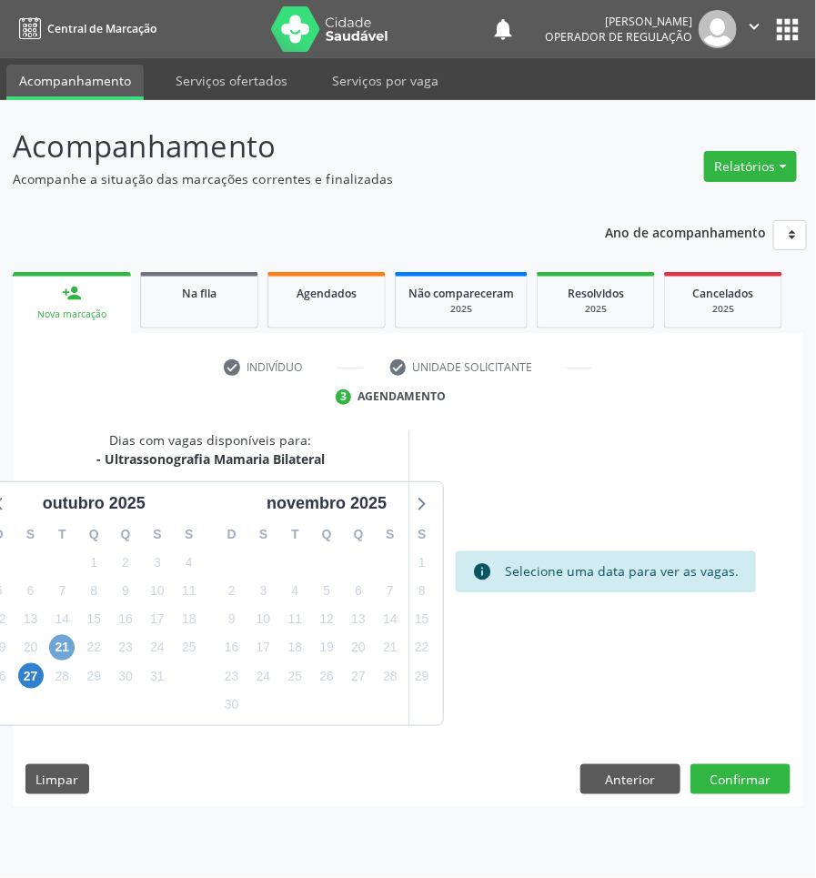
click at [68, 652] on span "21" at bounding box center [61, 647] width 25 height 25
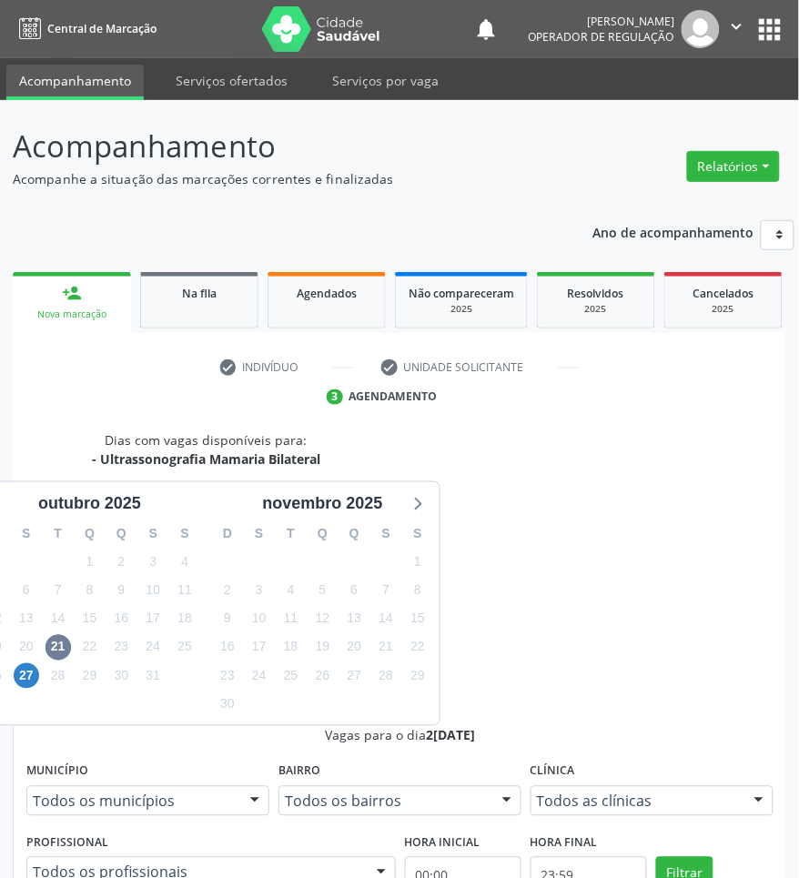
drag, startPoint x: 609, startPoint y: 719, endPoint x: 444, endPoint y: 687, distance: 168.7
radio input "true"
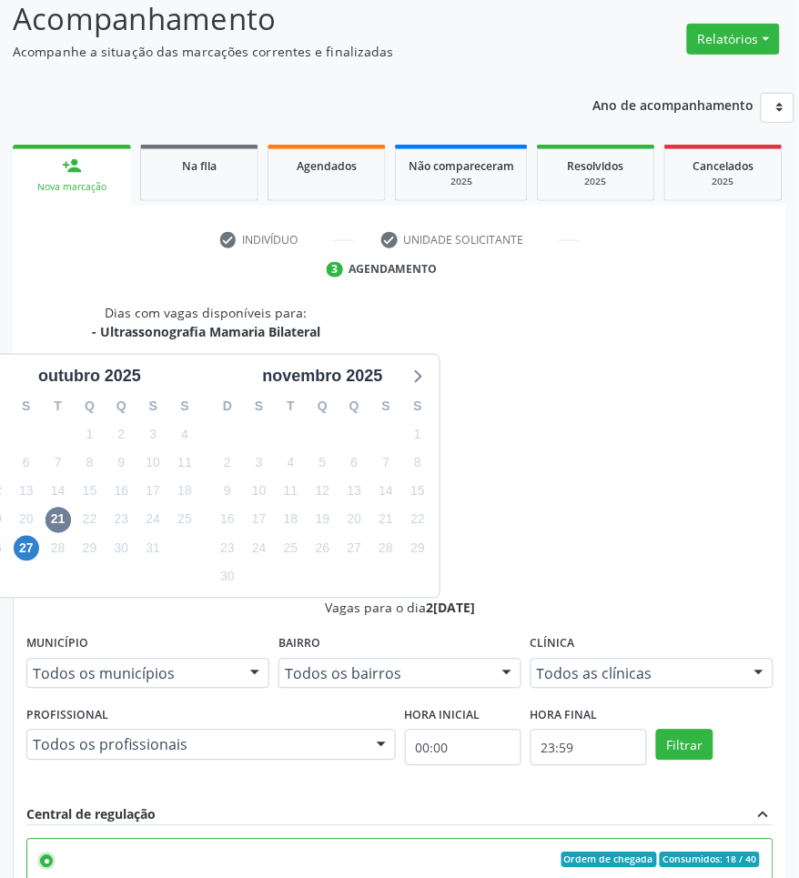
scroll to position [247, 0]
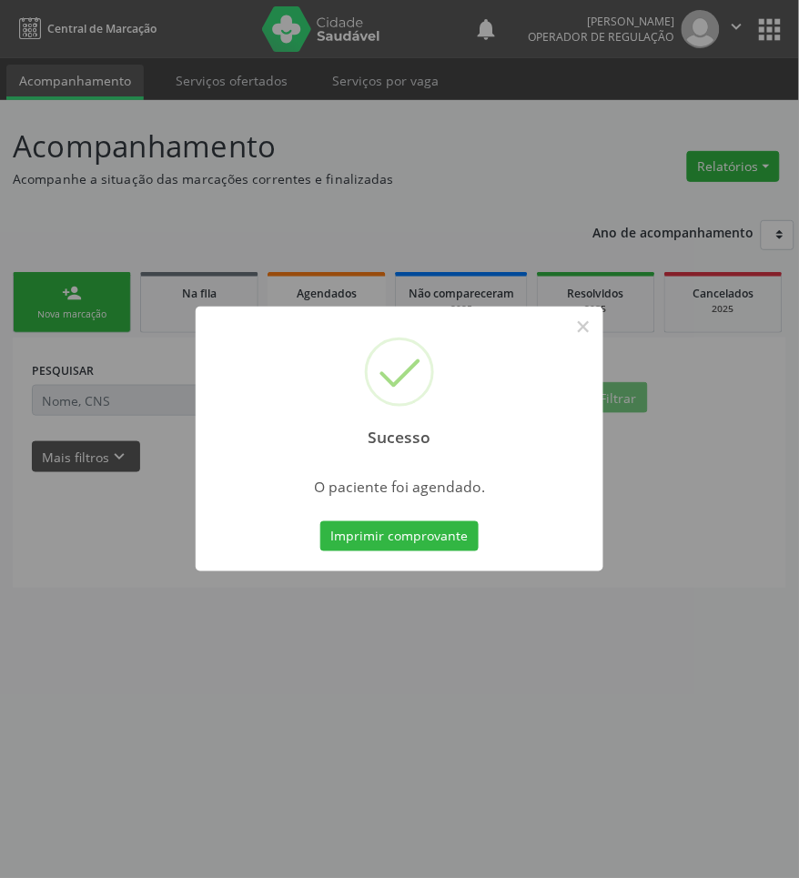
scroll to position [0, 0]
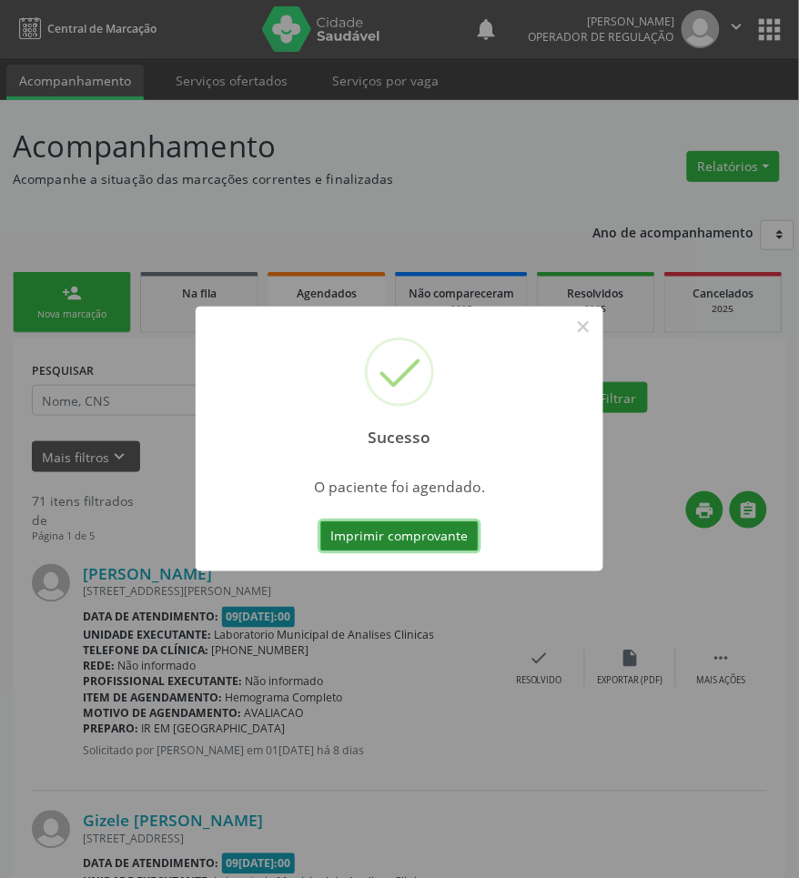
click at [392, 533] on button "Imprimir comprovante" at bounding box center [399, 536] width 158 height 31
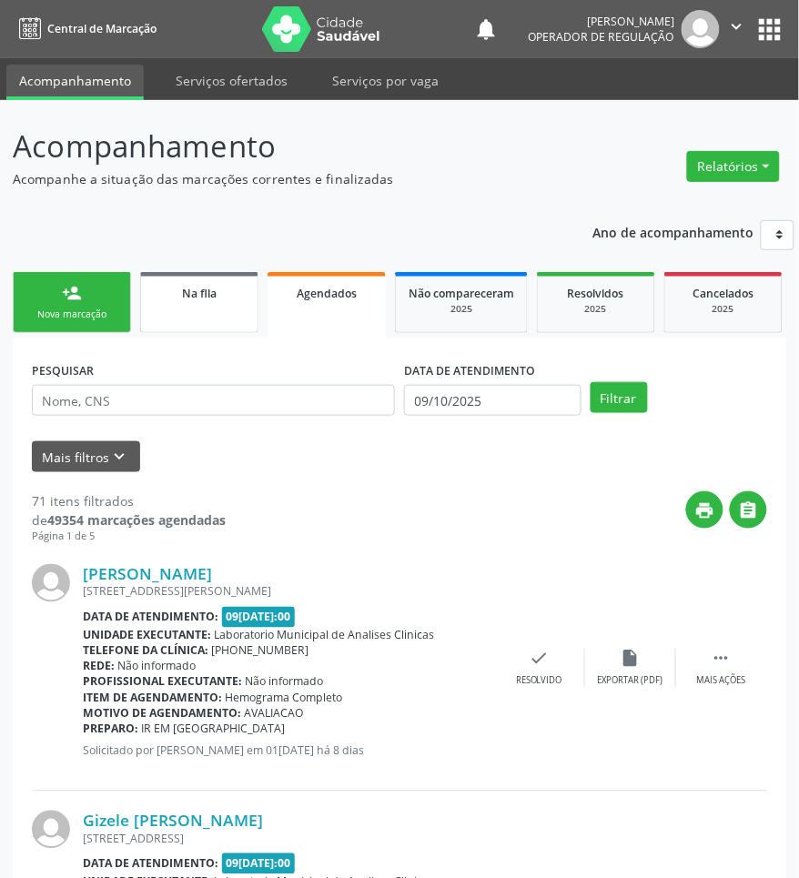
click at [156, 298] on div "Na fila" at bounding box center [199, 292] width 91 height 19
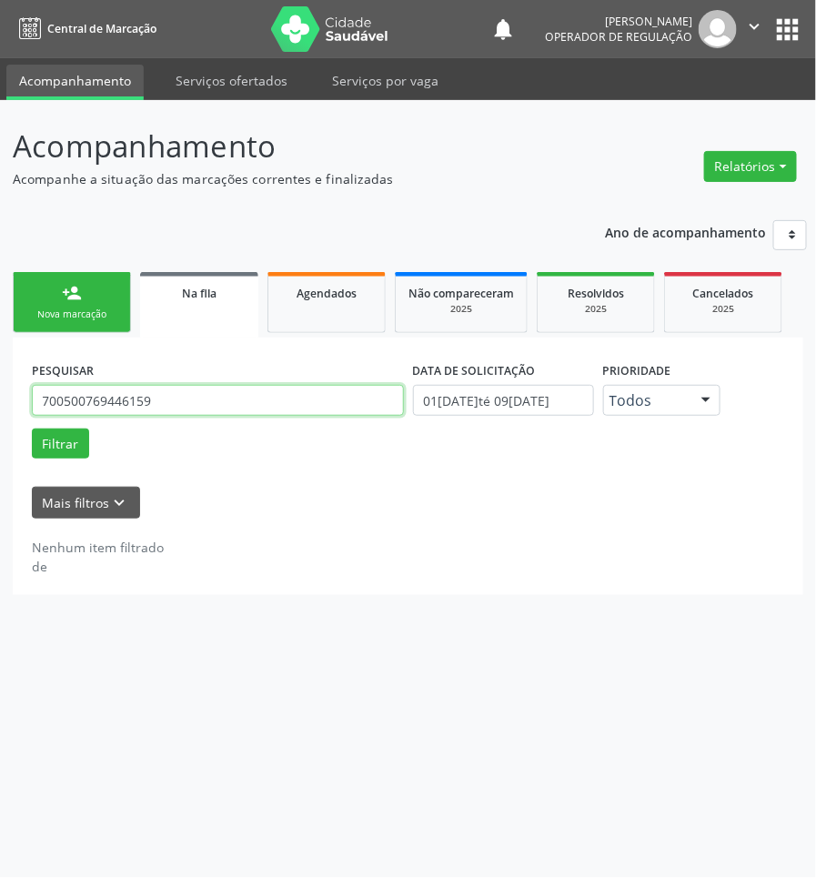
click at [185, 397] on input "700500769446159" at bounding box center [218, 400] width 372 height 31
paste input "[CREDIT_CARD_NUMBER]"
type input "706801255495827"
click at [32, 428] on button "Filtrar" at bounding box center [60, 443] width 57 height 31
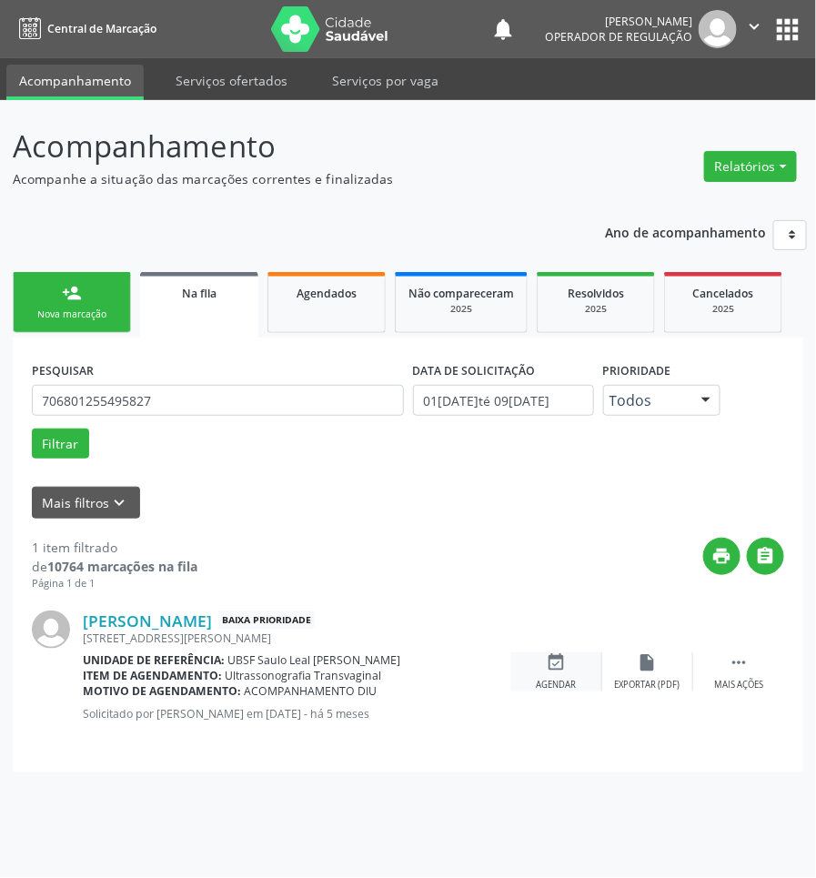
click at [562, 656] on icon "event_available" at bounding box center [557, 662] width 20 height 20
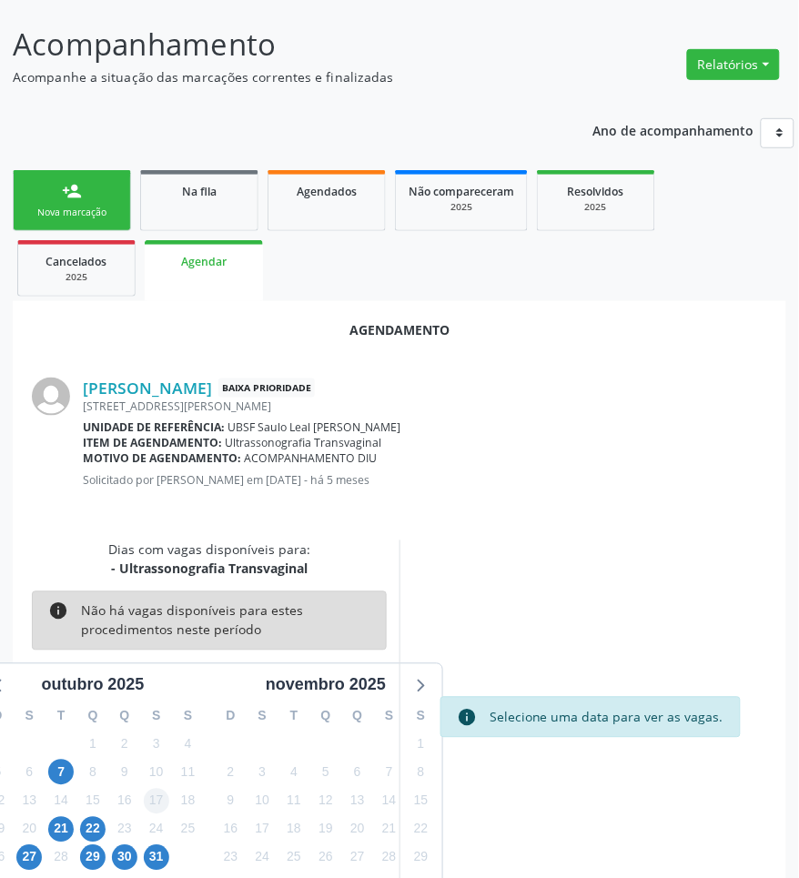
scroll to position [135, 0]
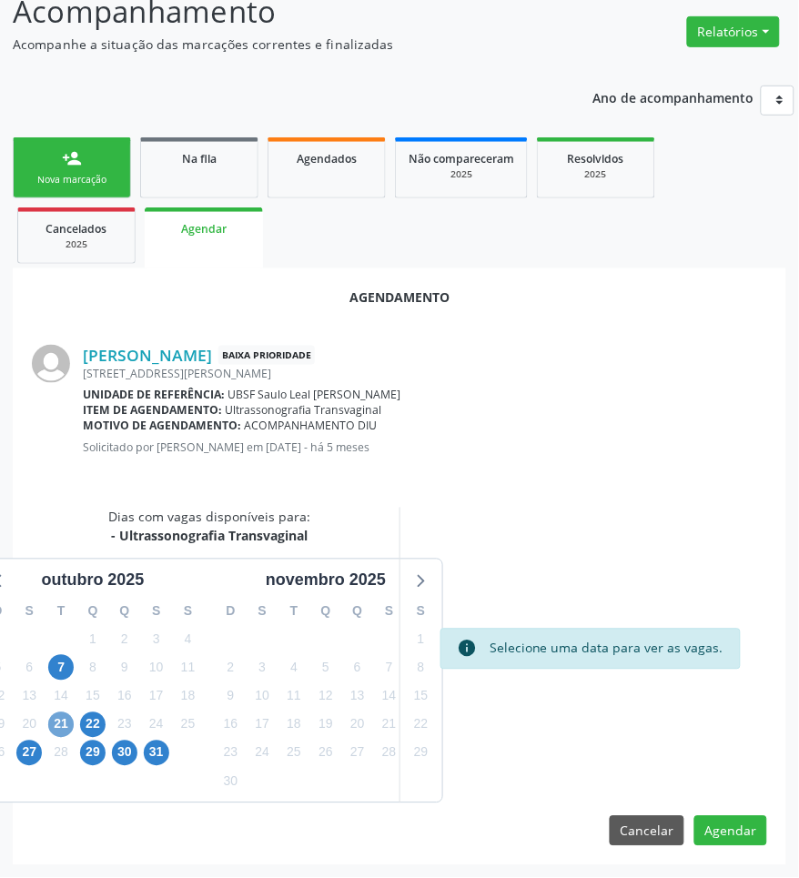
click at [56, 715] on span "21" at bounding box center [60, 724] width 25 height 25
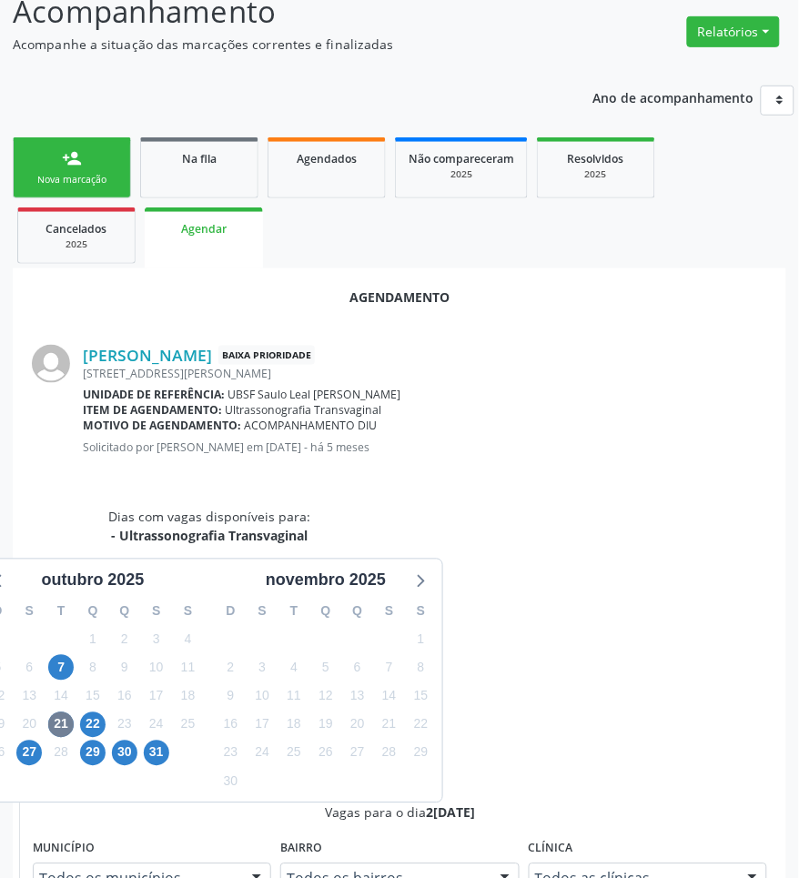
radio input "true"
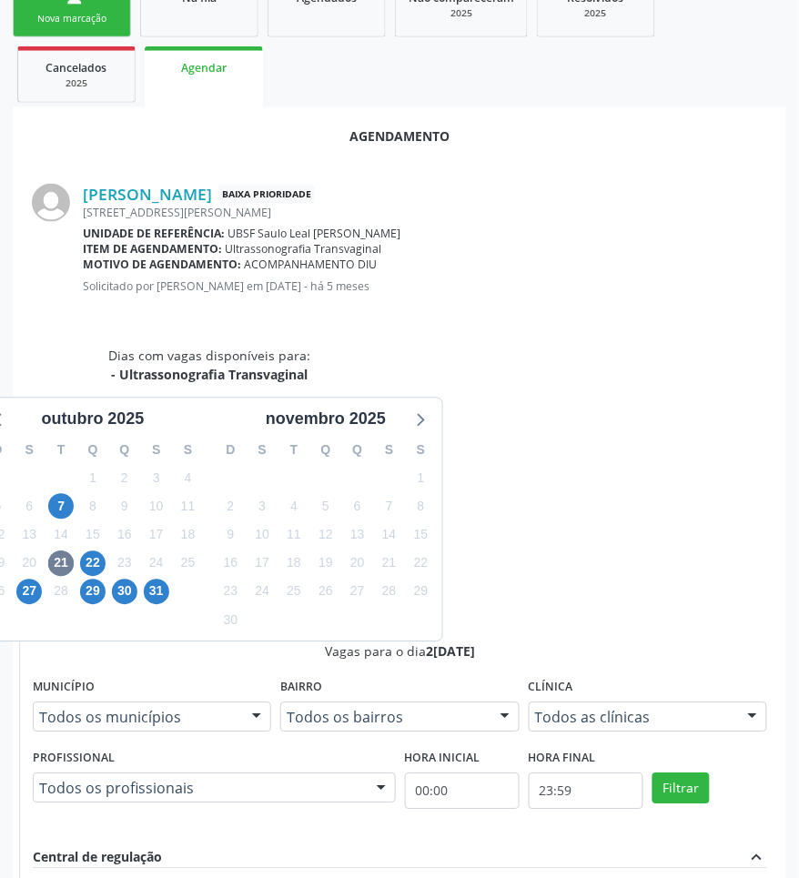
scroll to position [439, 0]
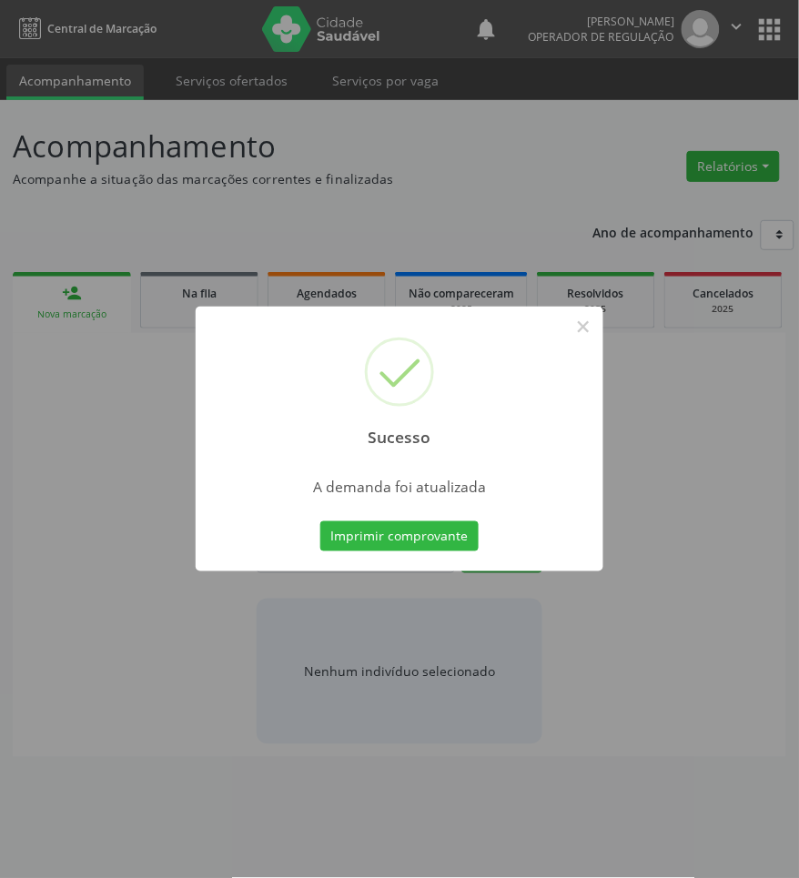
scroll to position [0, 0]
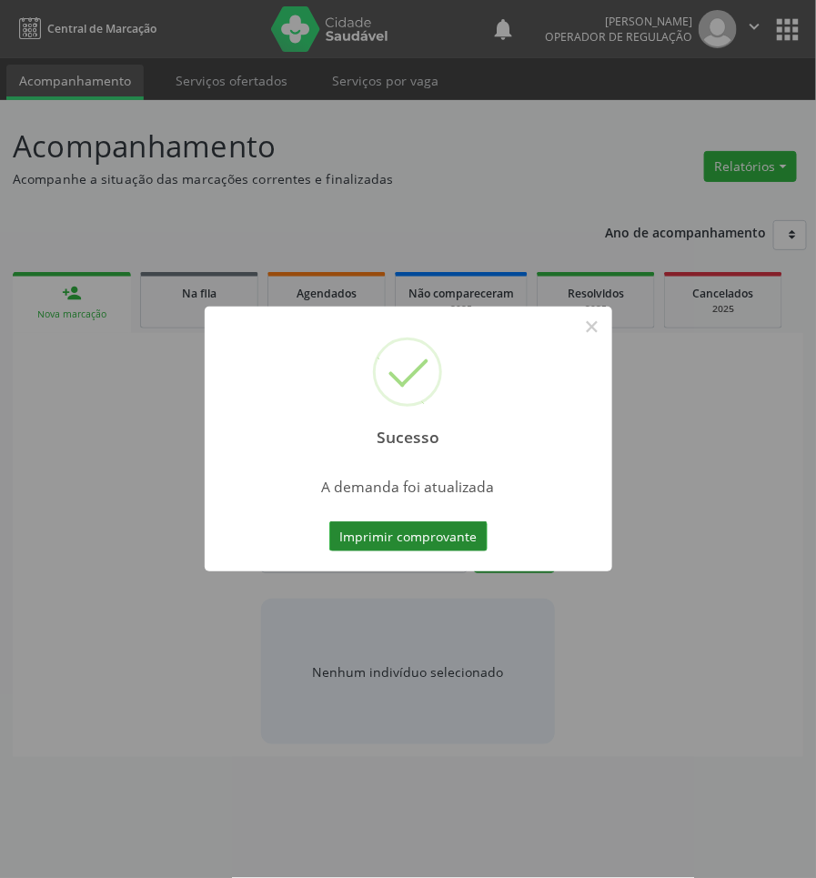
click at [448, 546] on button "Imprimir comprovante" at bounding box center [408, 536] width 158 height 31
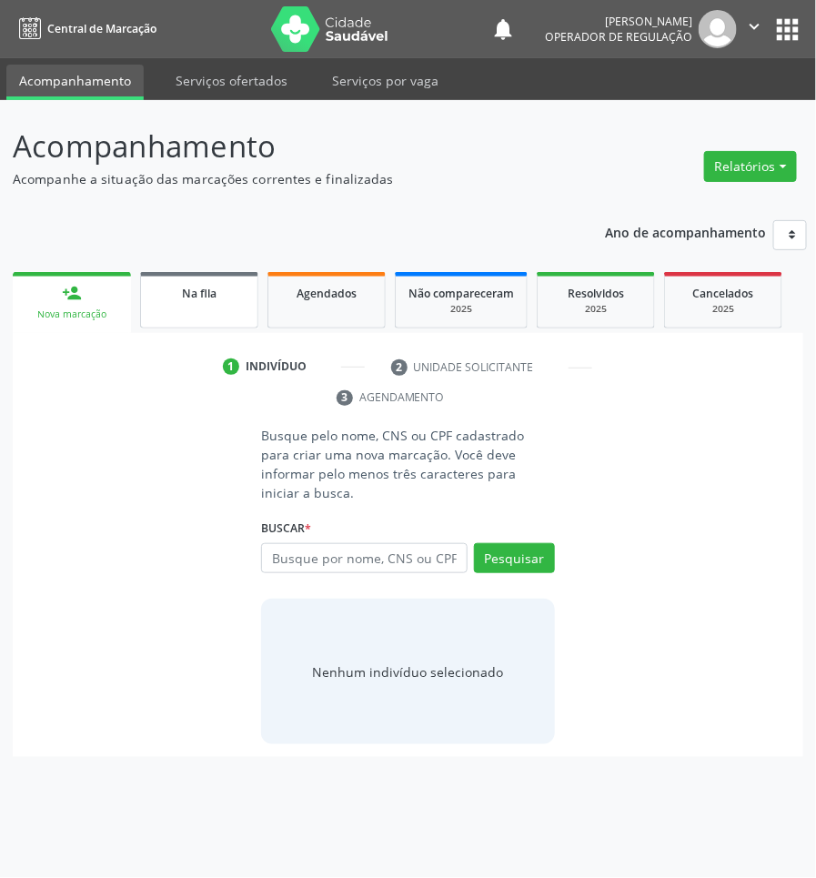
click at [233, 301] on div "Na fila" at bounding box center [199, 292] width 91 height 19
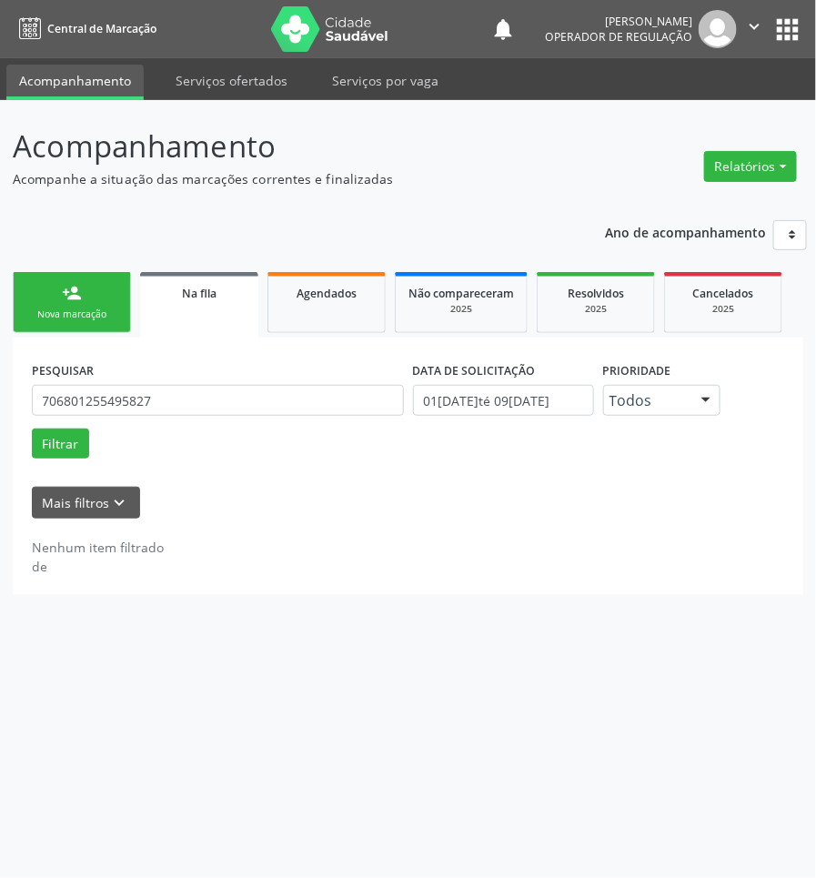
click at [160, 379] on div "PESQUISAR 706801255495827" at bounding box center [217, 392] width 381 height 71
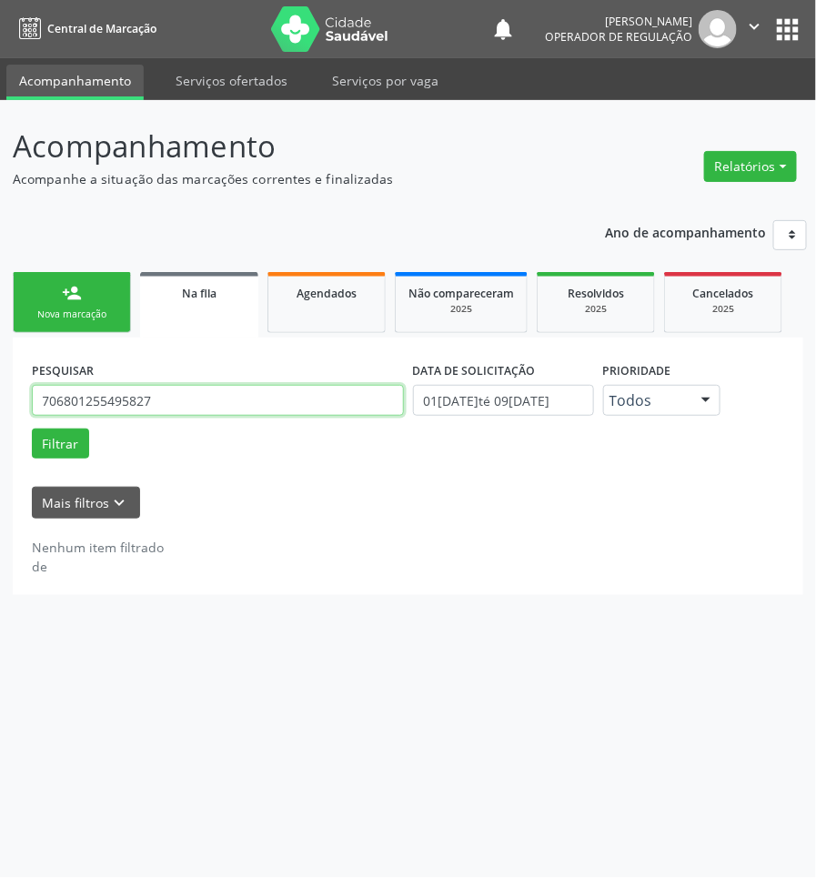
click at [156, 411] on input "706801255495827" at bounding box center [218, 400] width 372 height 31
type input "705207426241177"
click at [32, 428] on button "Filtrar" at bounding box center [60, 443] width 57 height 31
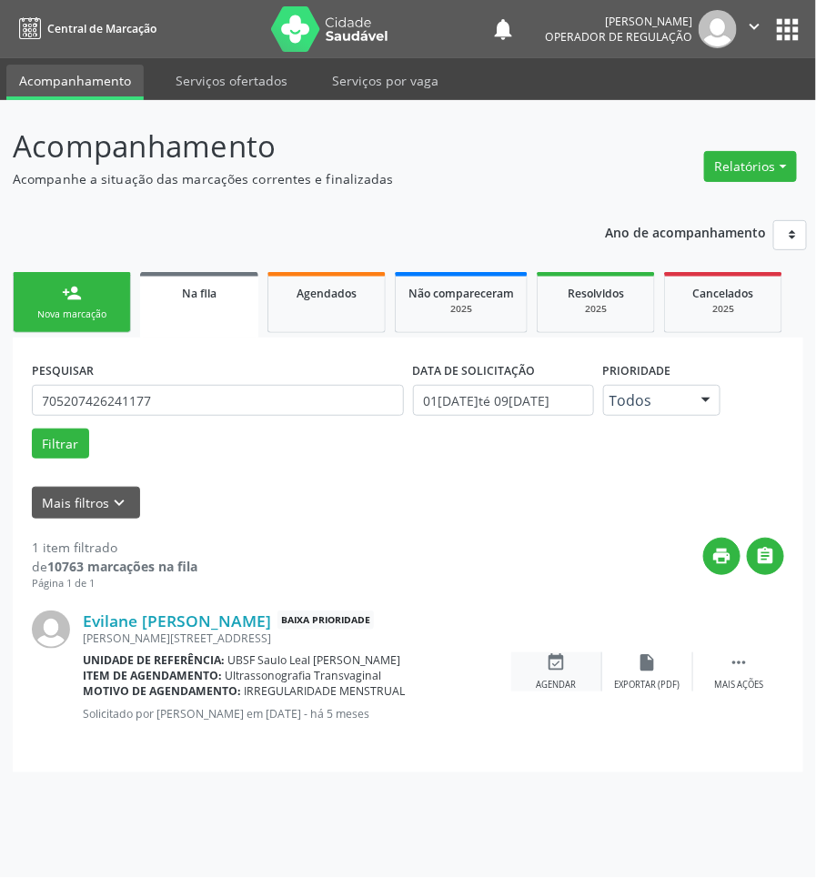
click at [561, 676] on div "event_available Agendar" at bounding box center [556, 671] width 91 height 39
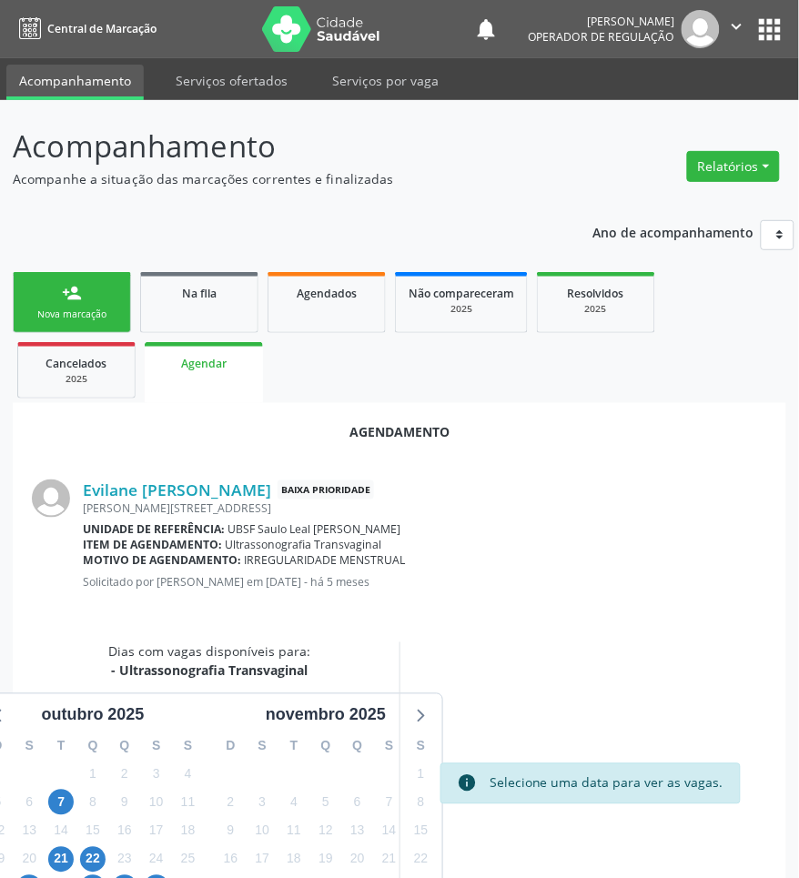
drag, startPoint x: 316, startPoint y: 484, endPoint x: 75, endPoint y: 500, distance: 241.6
click at [75, 500] on div "Evilane [PERSON_NAME] Baixa Prioridade [STREET_ADDRESS] Unidade de referência: …" at bounding box center [399, 541] width 735 height 162
copy div "Evilane [PERSON_NAME]"
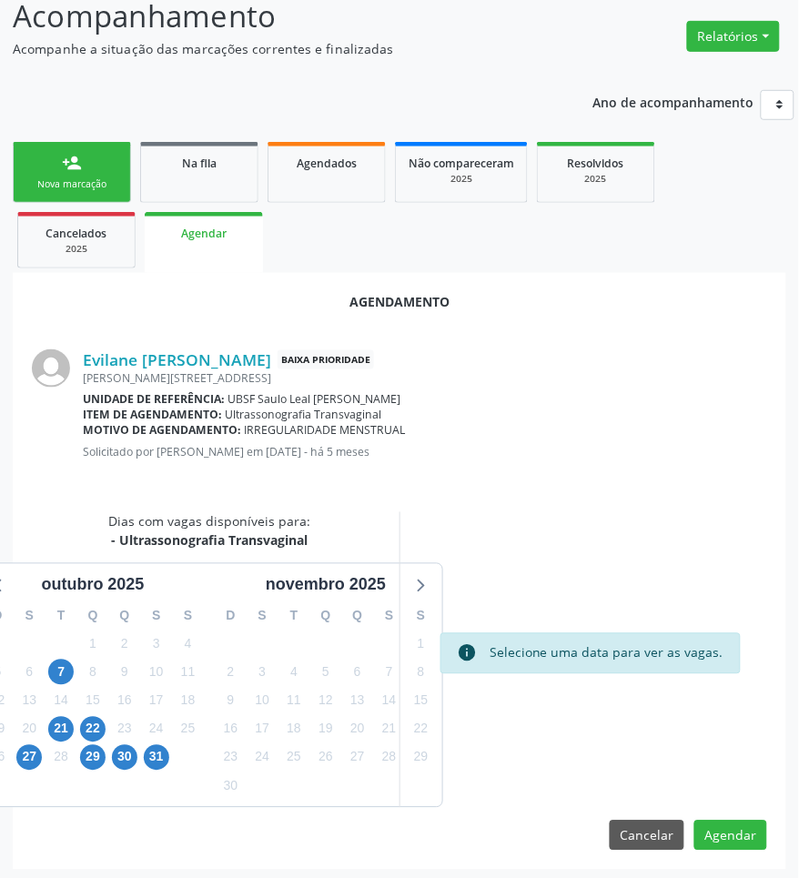
scroll to position [135, 0]
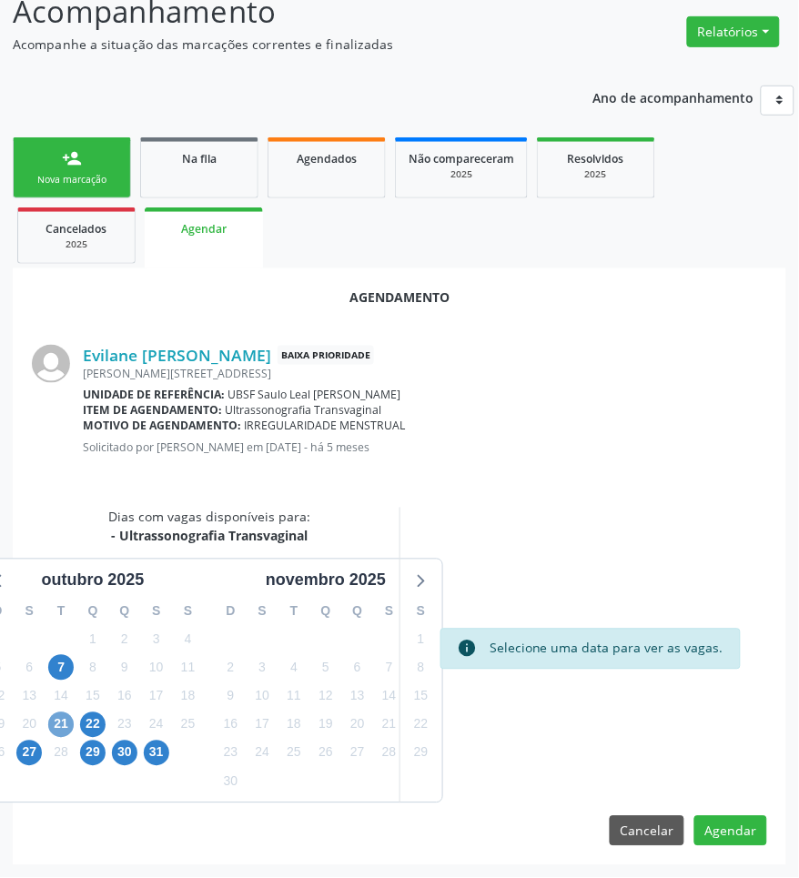
click at [59, 721] on span "21" at bounding box center [60, 724] width 25 height 25
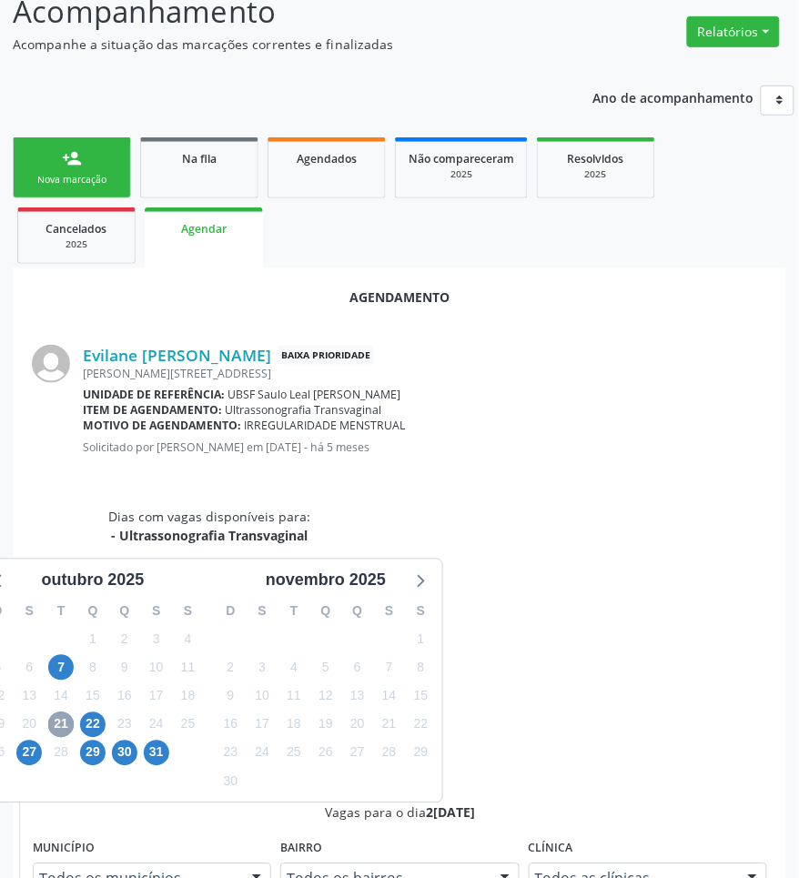
scroll to position [439, 0]
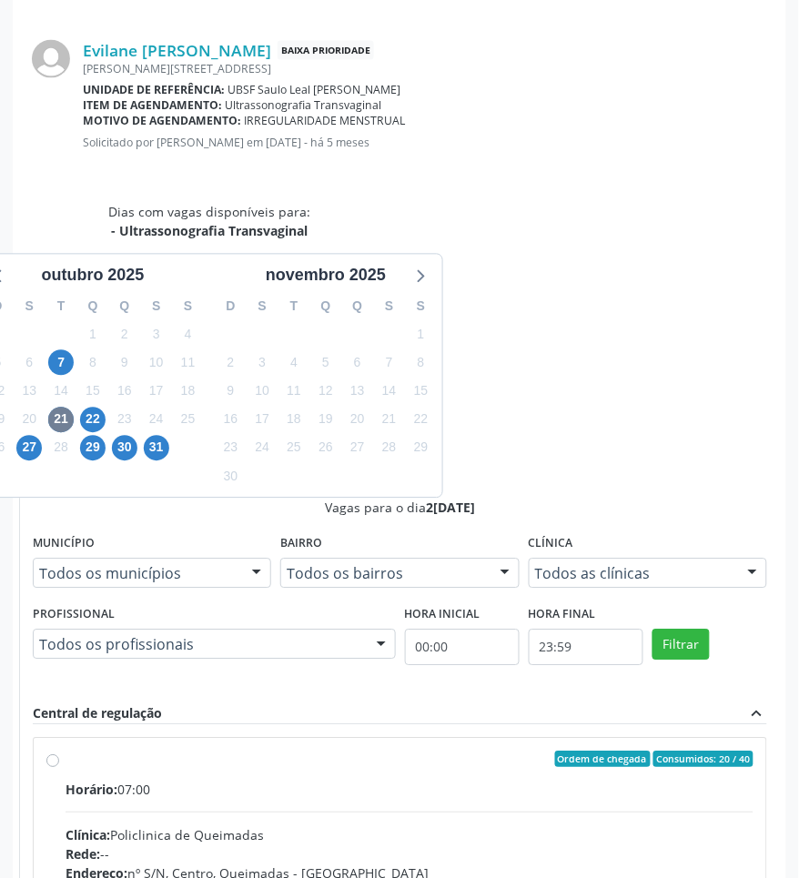
click at [552, 864] on div "Endereço: nº S/N, Centro, Queimadas - [GEOGRAPHIC_DATA]" at bounding box center [409, 873] width 688 height 19
click at [59, 751] on input "Ordem de chegada Consumidos: 20 / 40 Horário: 07:00 Clínica: Policlinica de Que…" at bounding box center [52, 759] width 13 height 16
radio input "true"
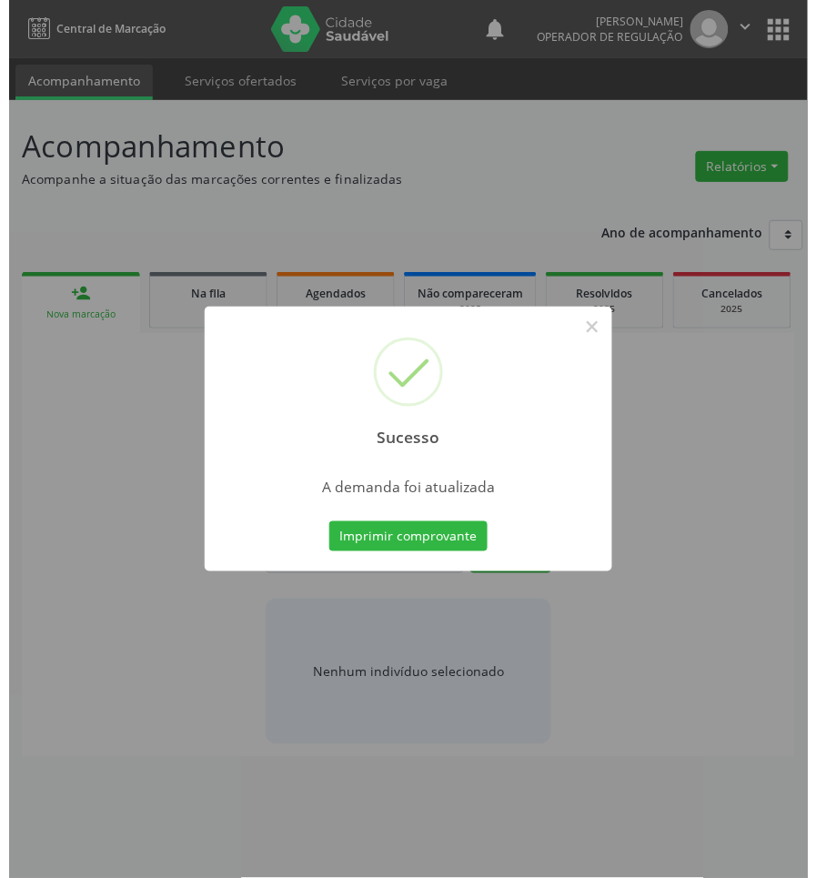
scroll to position [0, 0]
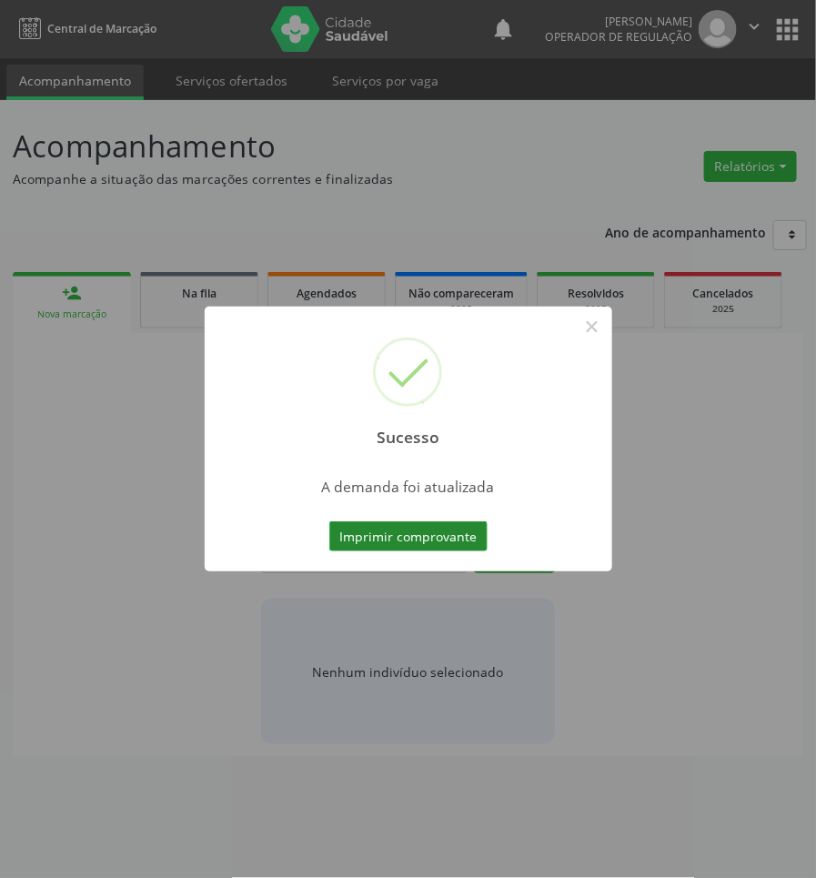
click at [385, 542] on button "Imprimir comprovante" at bounding box center [408, 536] width 158 height 31
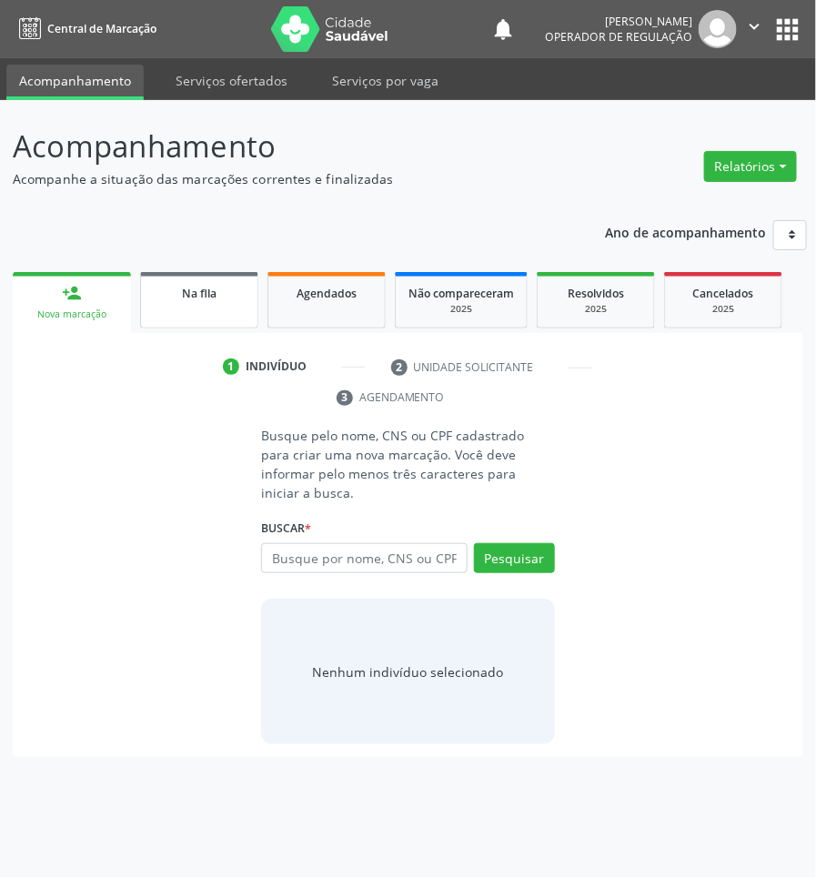
click at [183, 306] on link "Na fila" at bounding box center [199, 300] width 118 height 56
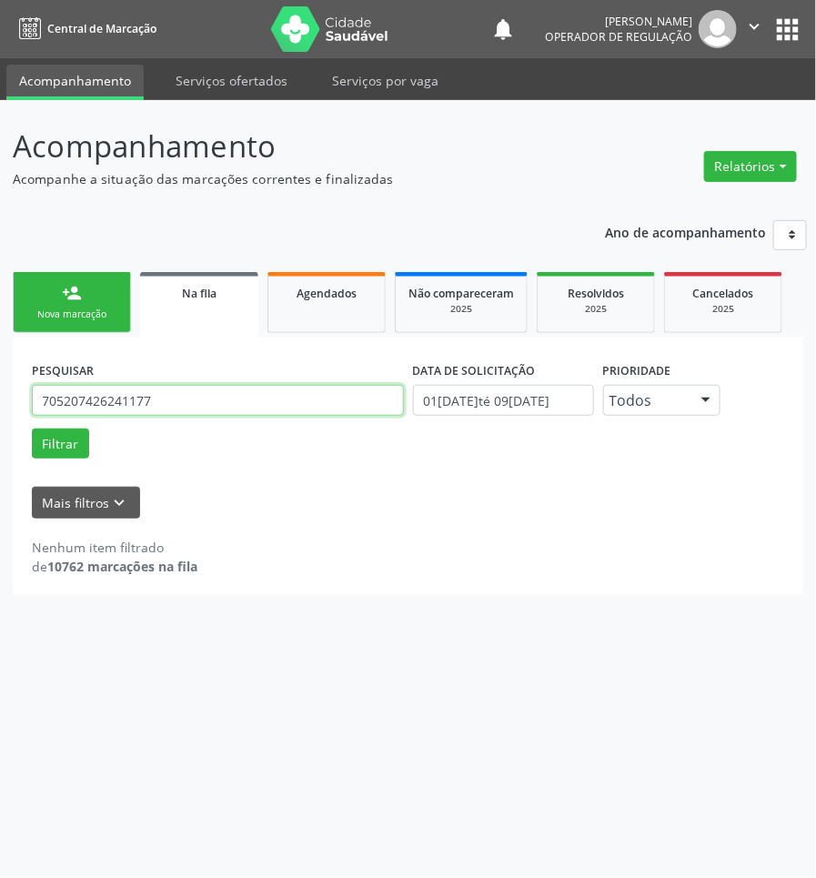
click at [214, 405] on input "705207426241177" at bounding box center [218, 400] width 372 height 31
type input "[PERSON_NAME]"
click at [32, 428] on button "Filtrar" at bounding box center [60, 443] width 57 height 31
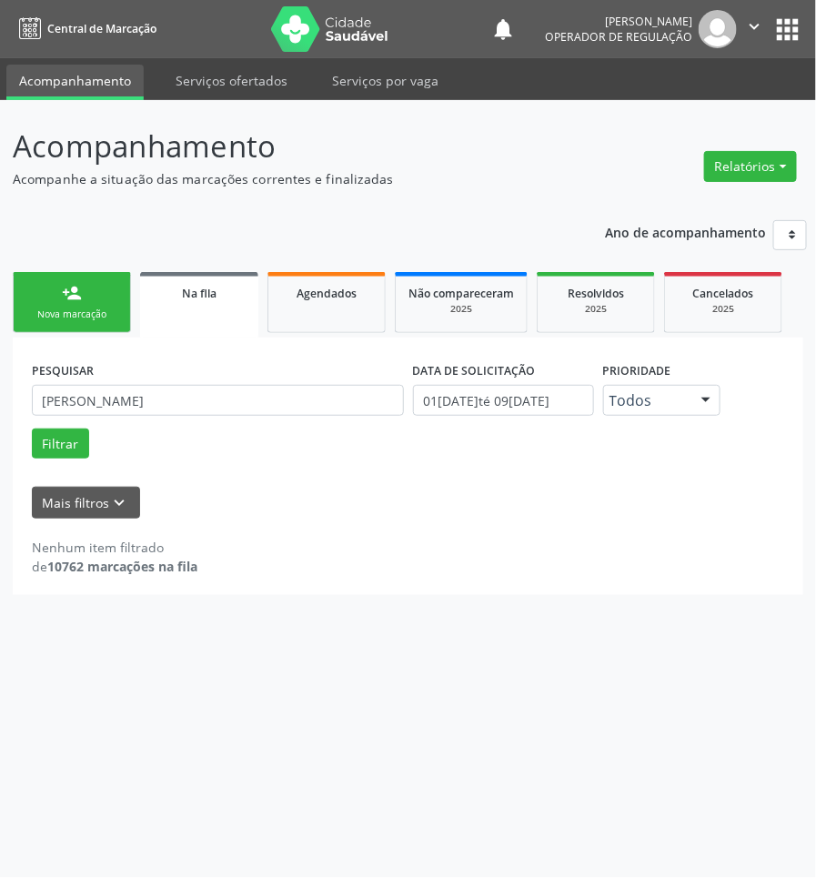
click at [796, 14] on button "apps" at bounding box center [787, 30] width 32 height 32
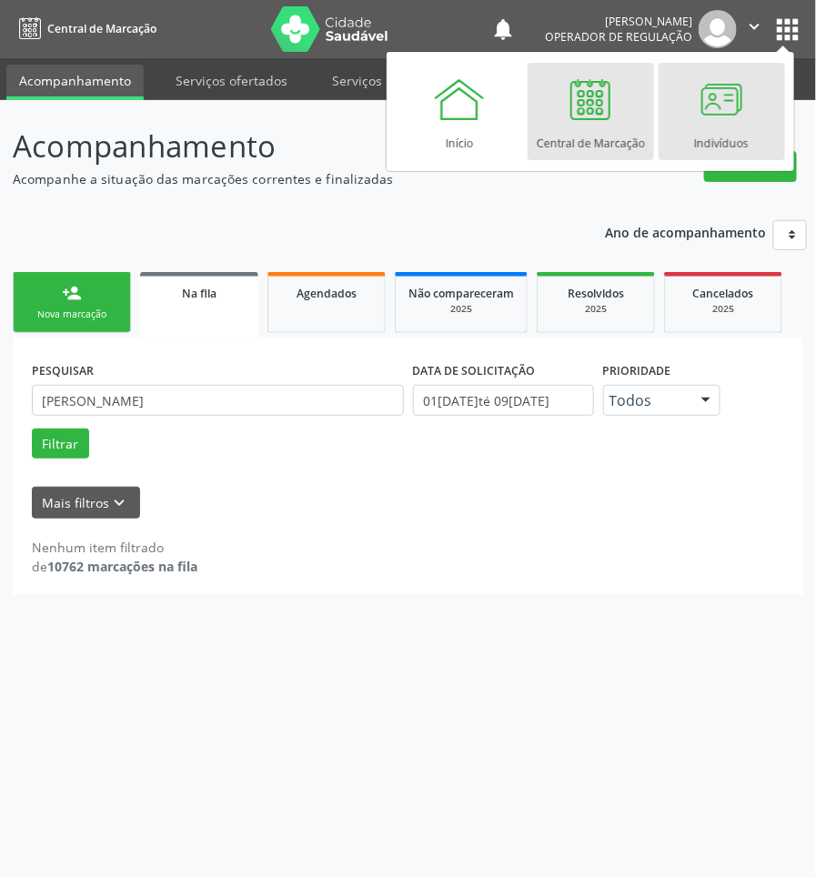
click at [701, 110] on div at bounding box center [721, 99] width 55 height 55
